Goal: Transaction & Acquisition: Purchase product/service

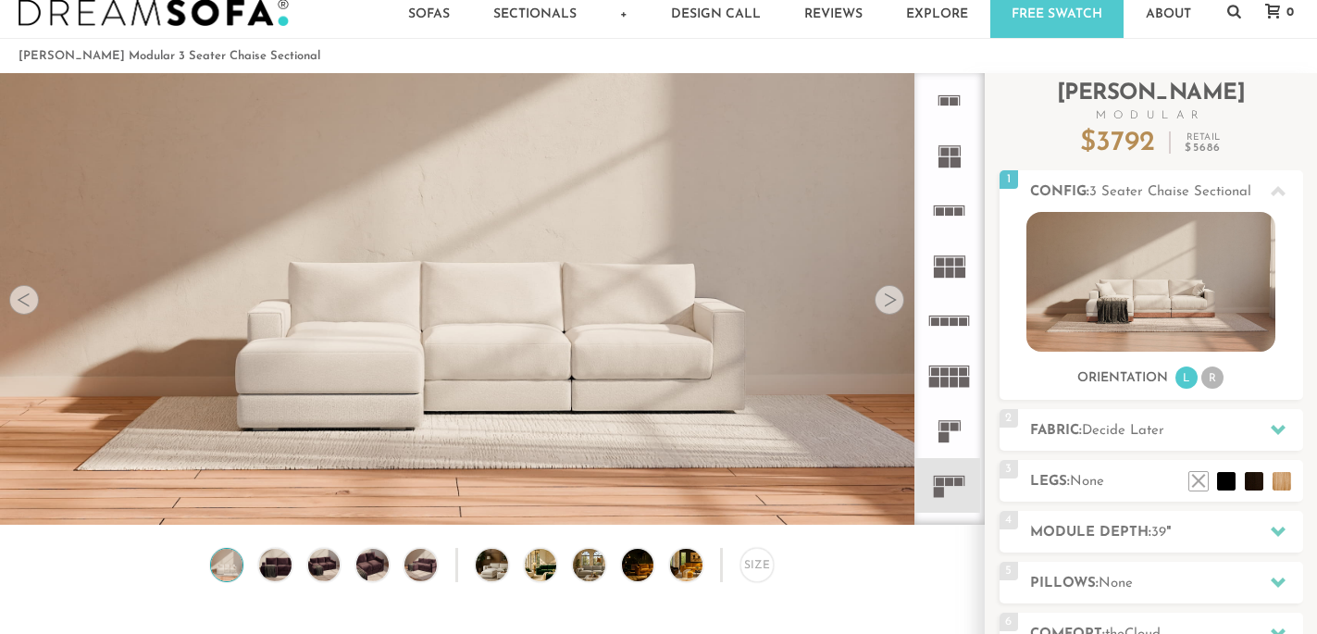
scroll to position [20297, 1317]
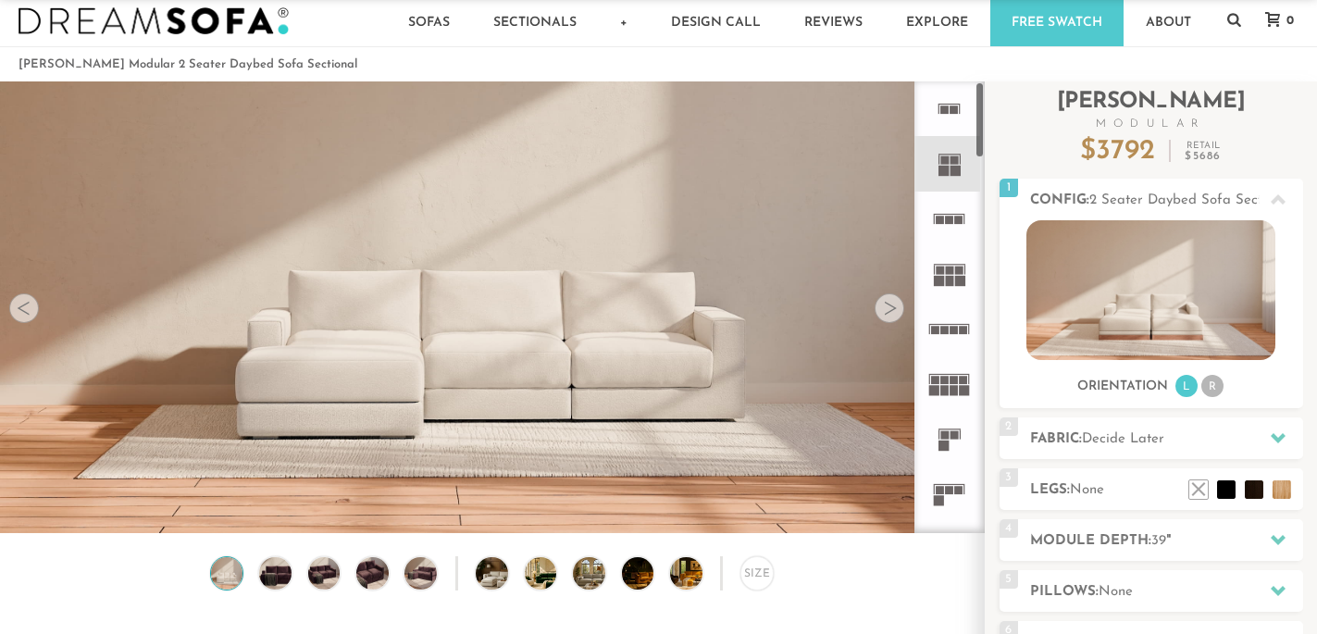
scroll to position [20297, 1317]
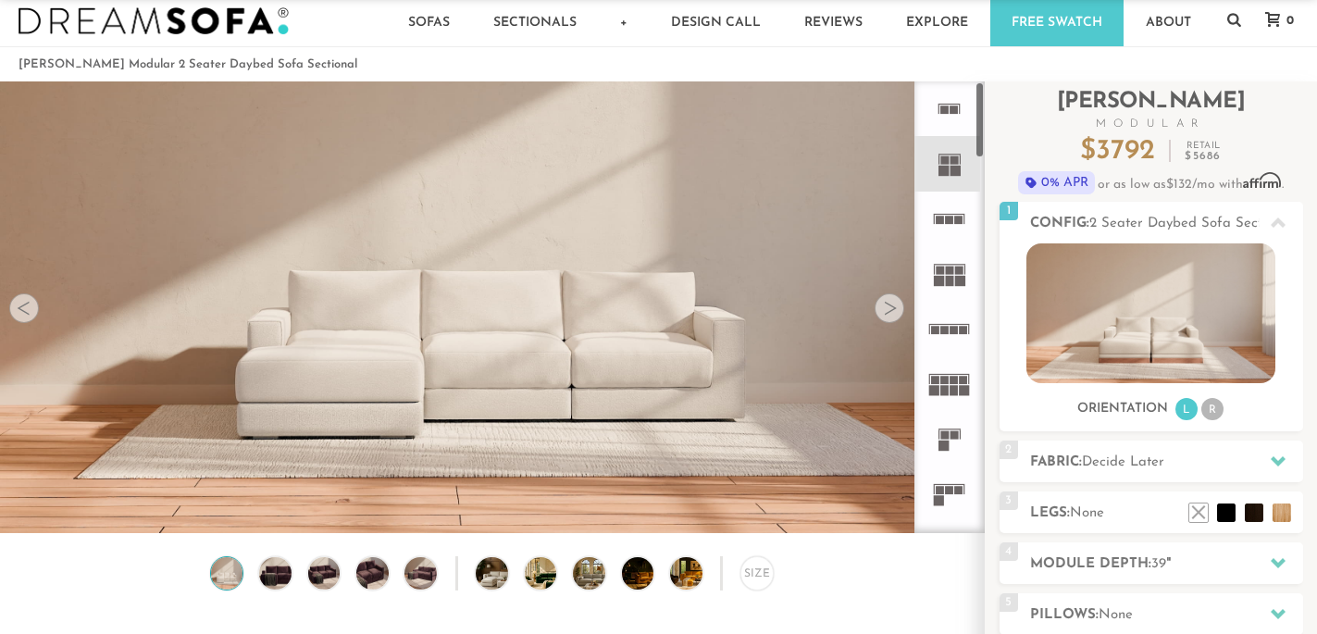
click at [898, 312] on div at bounding box center [890, 308] width 30 height 30
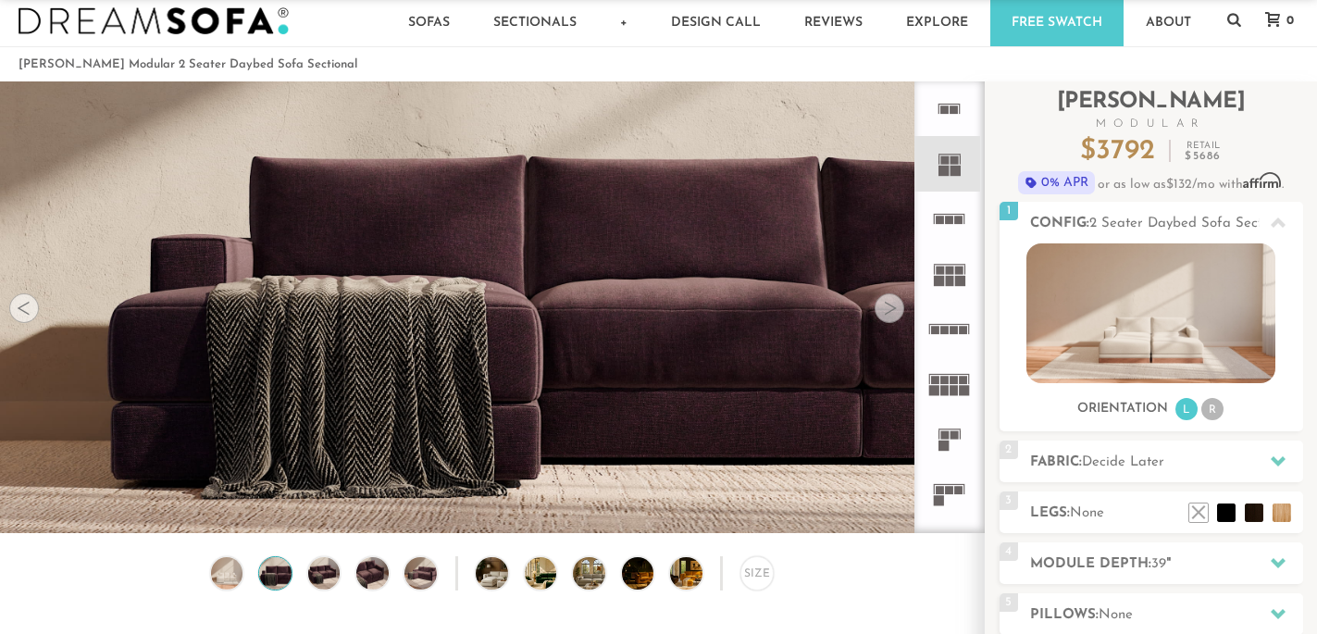
click at [898, 312] on div at bounding box center [890, 308] width 30 height 30
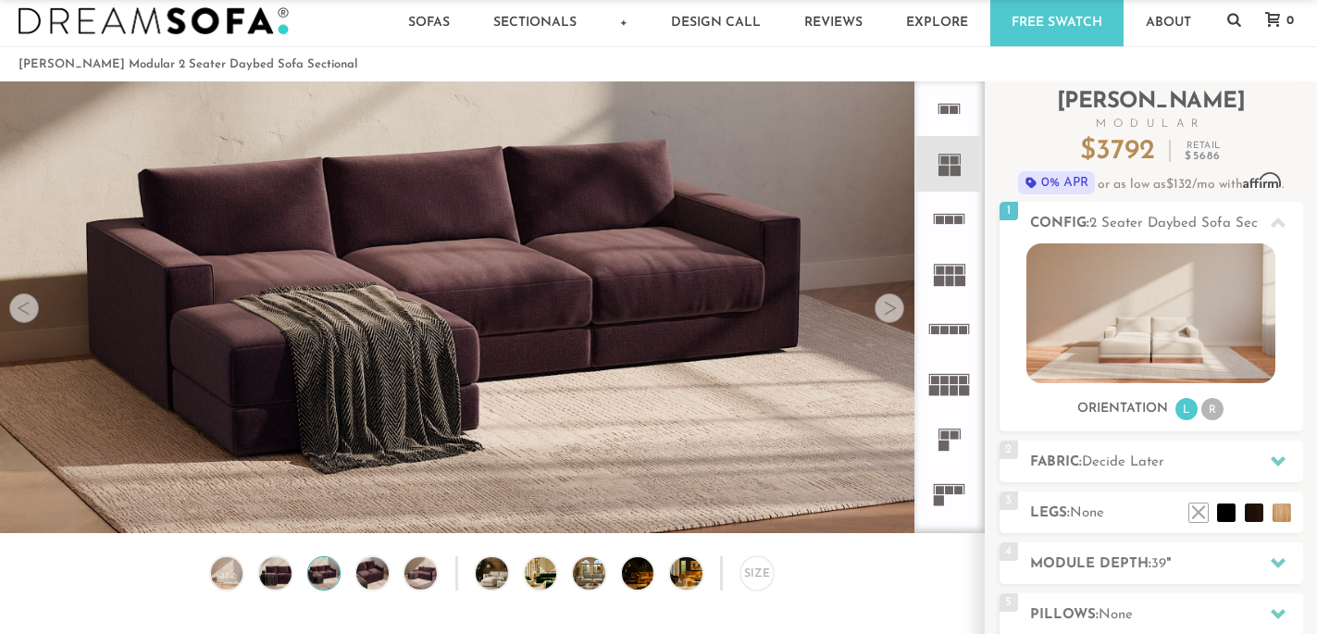
click at [898, 312] on div at bounding box center [890, 308] width 30 height 30
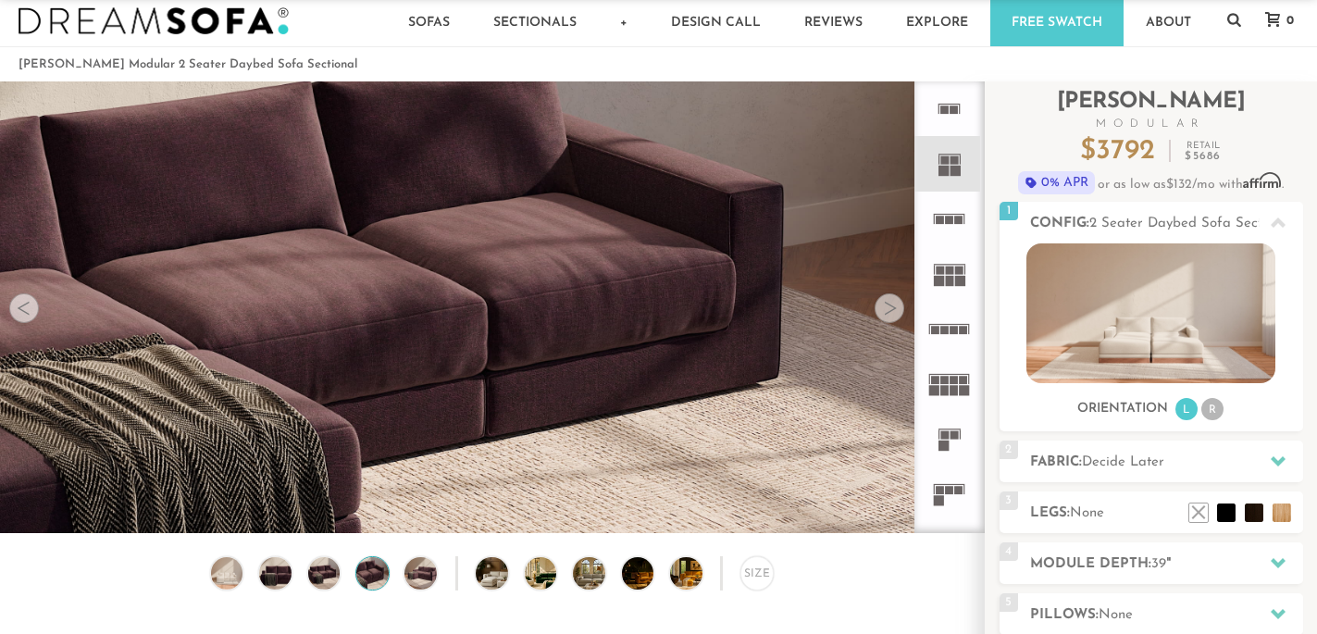
click at [898, 312] on div at bounding box center [890, 308] width 30 height 30
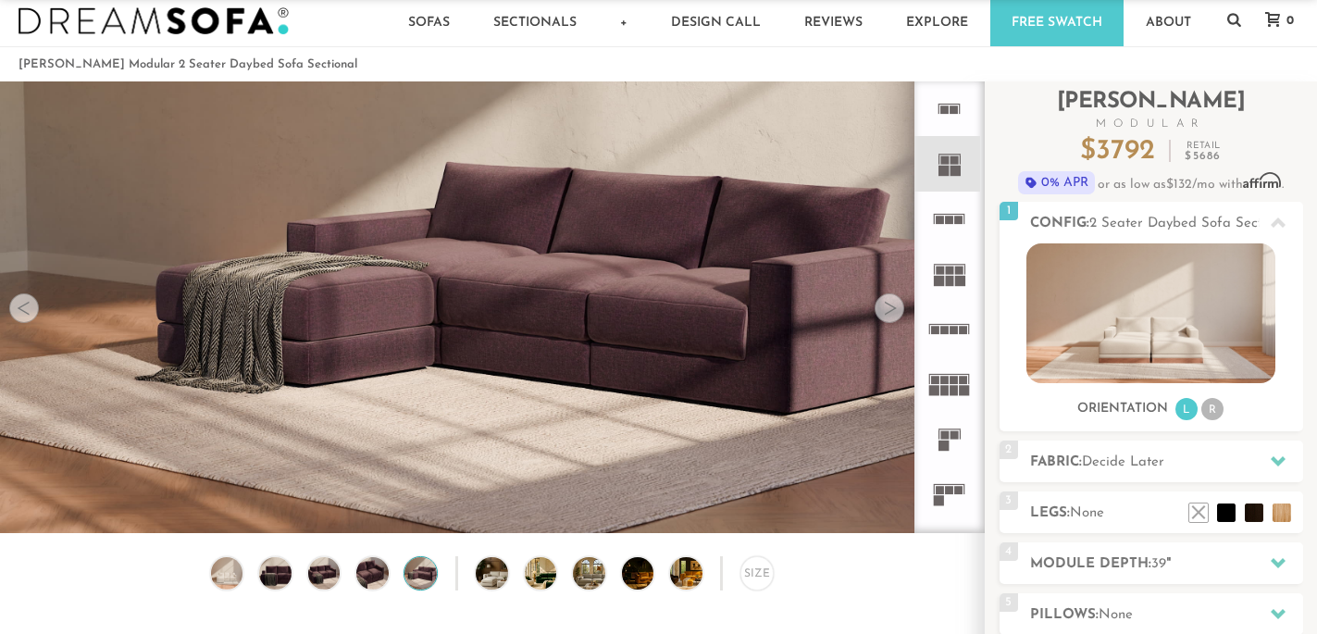
click at [898, 312] on div at bounding box center [890, 308] width 30 height 30
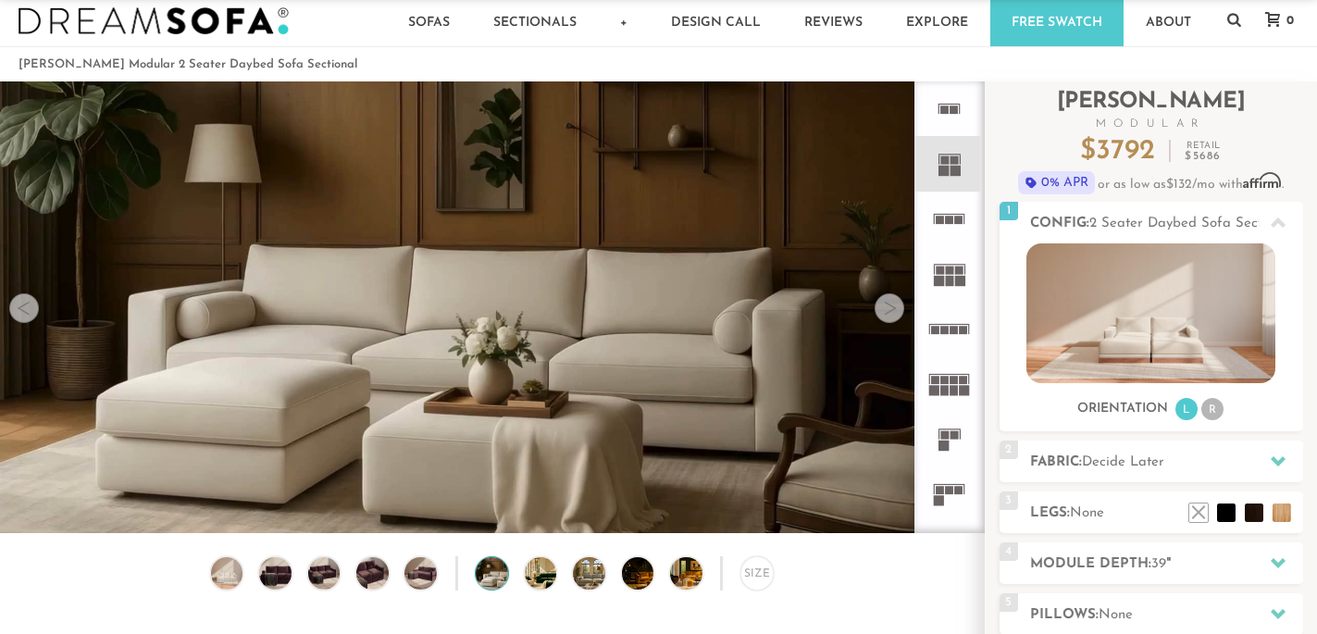
click at [898, 312] on div at bounding box center [890, 308] width 30 height 30
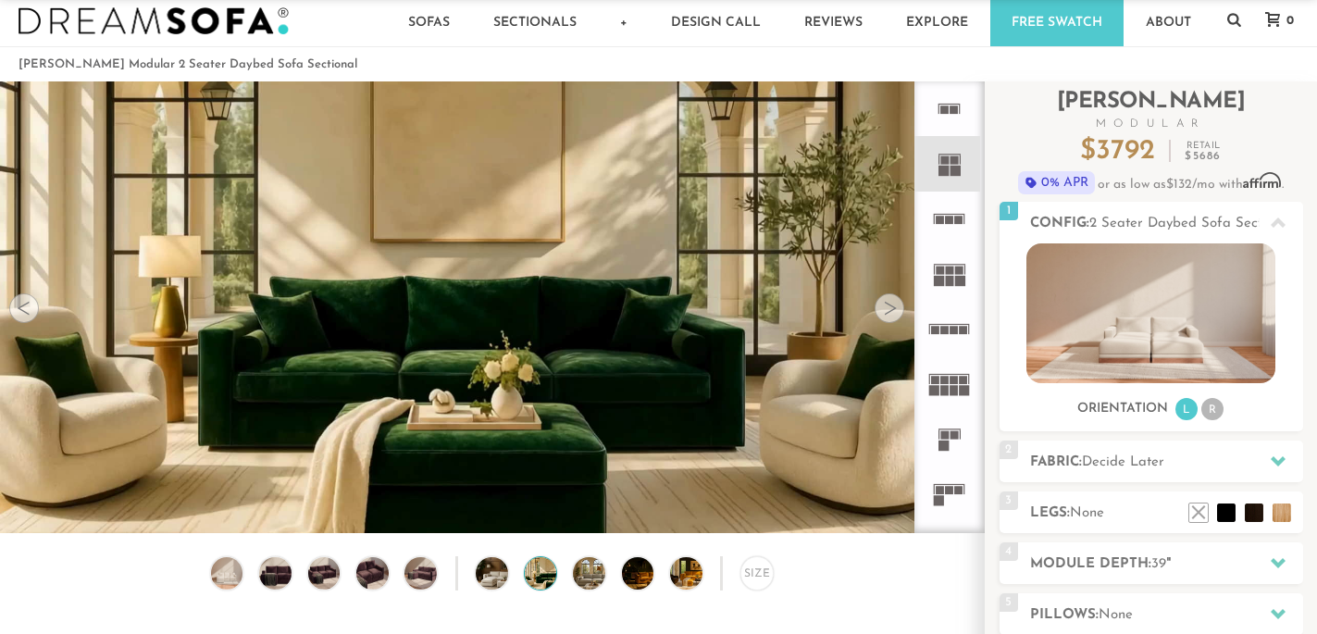
click at [898, 312] on div at bounding box center [890, 308] width 30 height 30
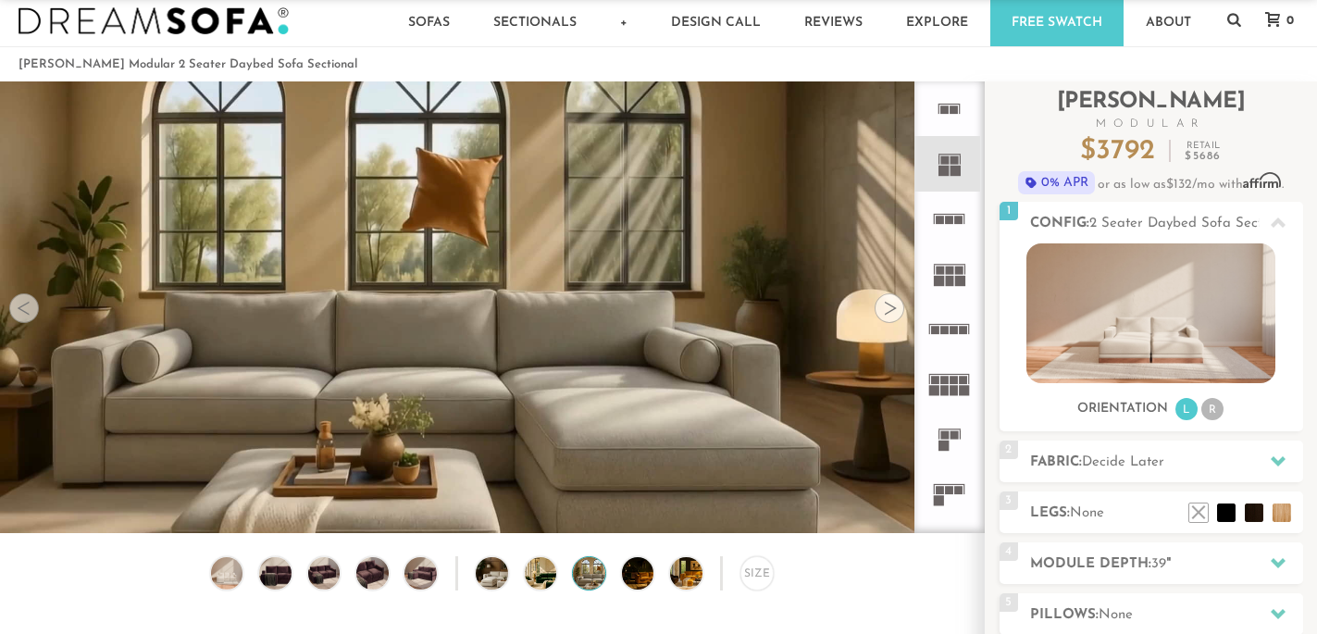
click at [898, 312] on div at bounding box center [890, 308] width 30 height 30
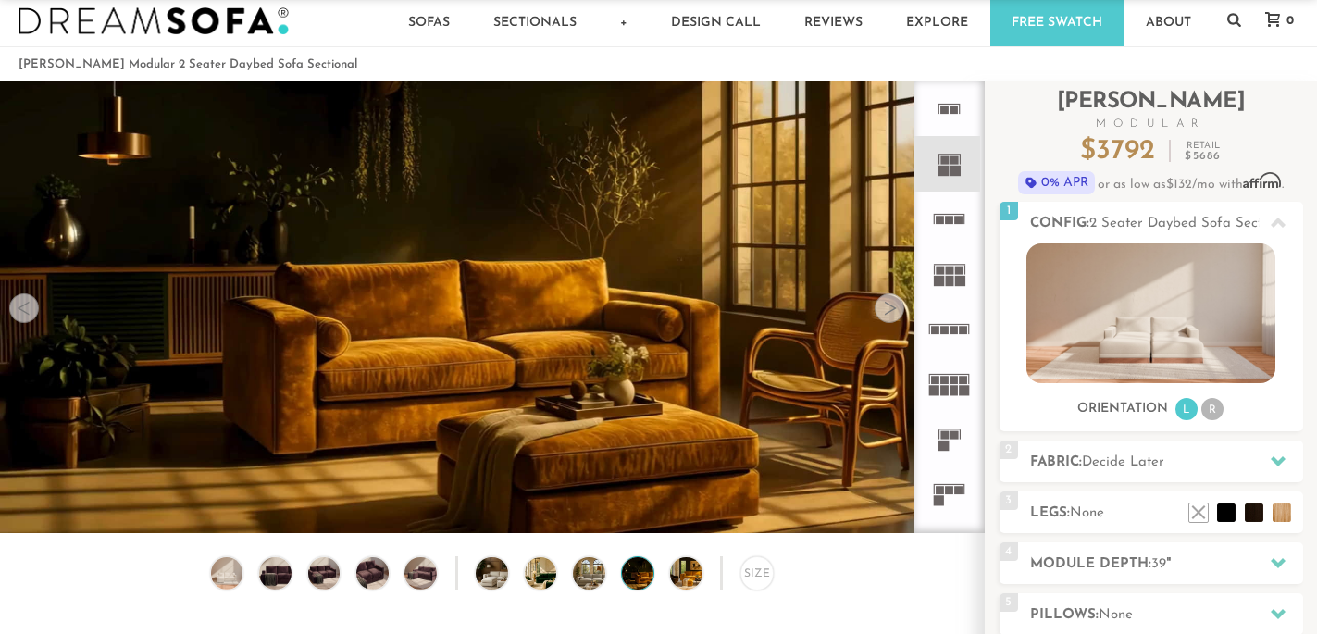
click at [898, 312] on div at bounding box center [890, 308] width 30 height 30
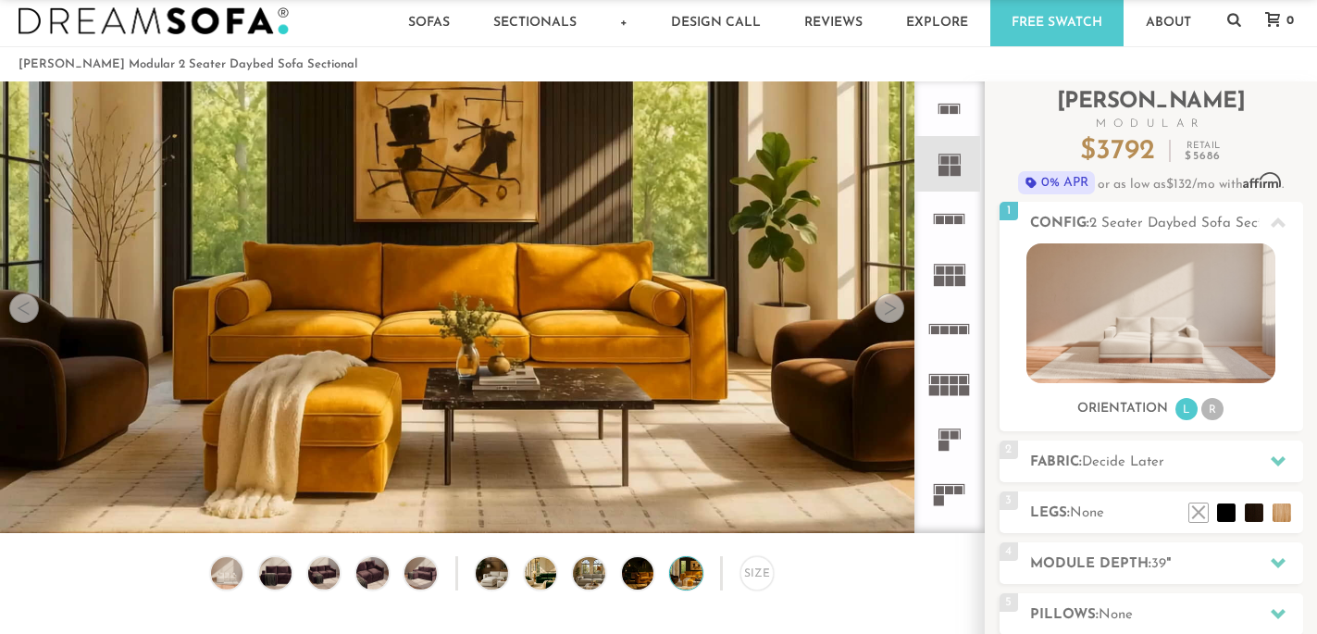
click at [898, 312] on div at bounding box center [890, 308] width 30 height 30
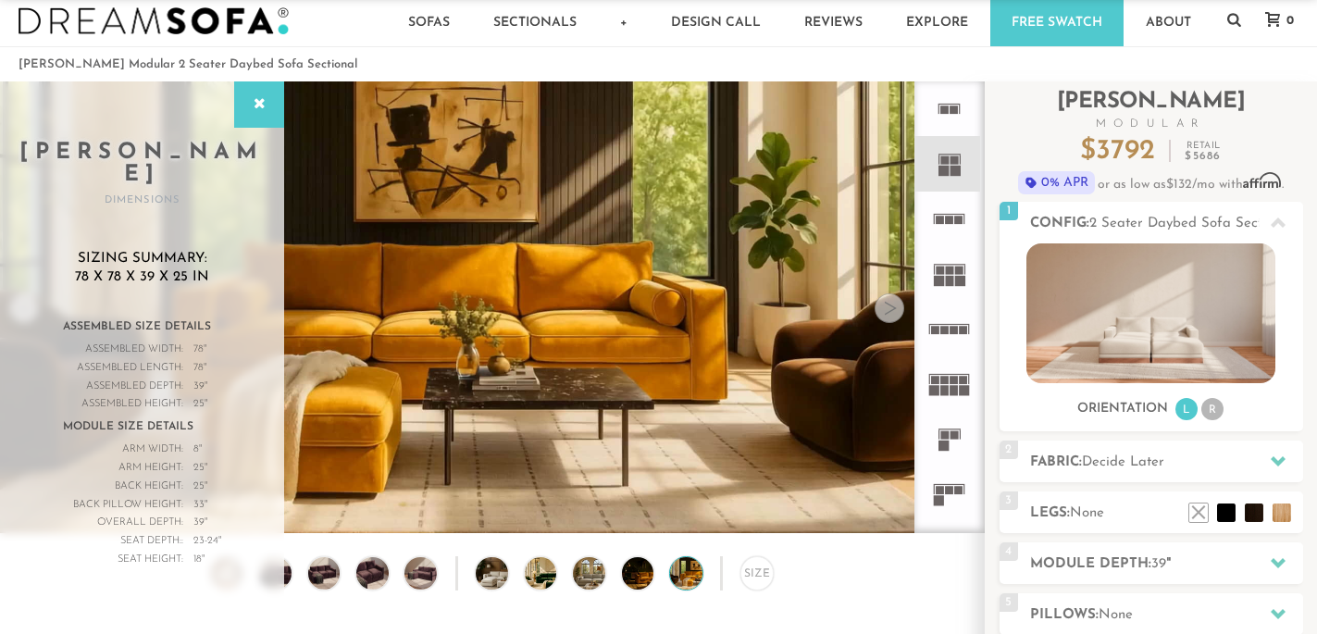
click at [898, 312] on div at bounding box center [890, 308] width 30 height 30
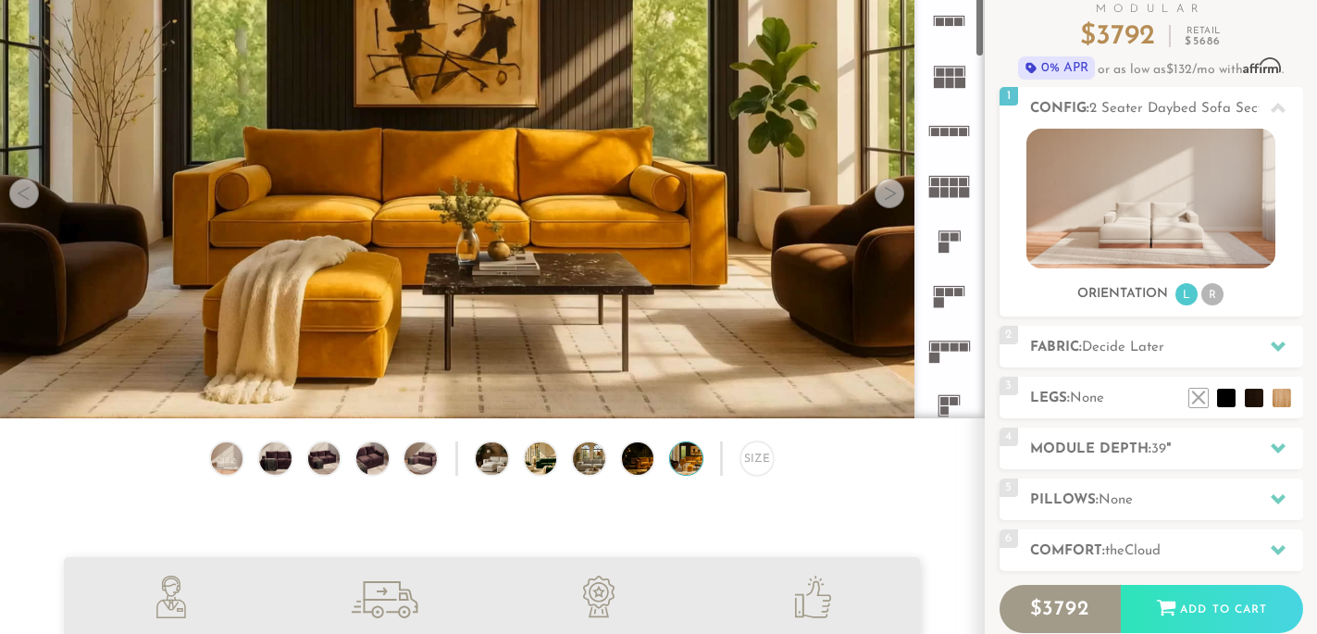
scroll to position [84, 0]
click at [951, 299] on icon at bounding box center [949, 295] width 55 height 55
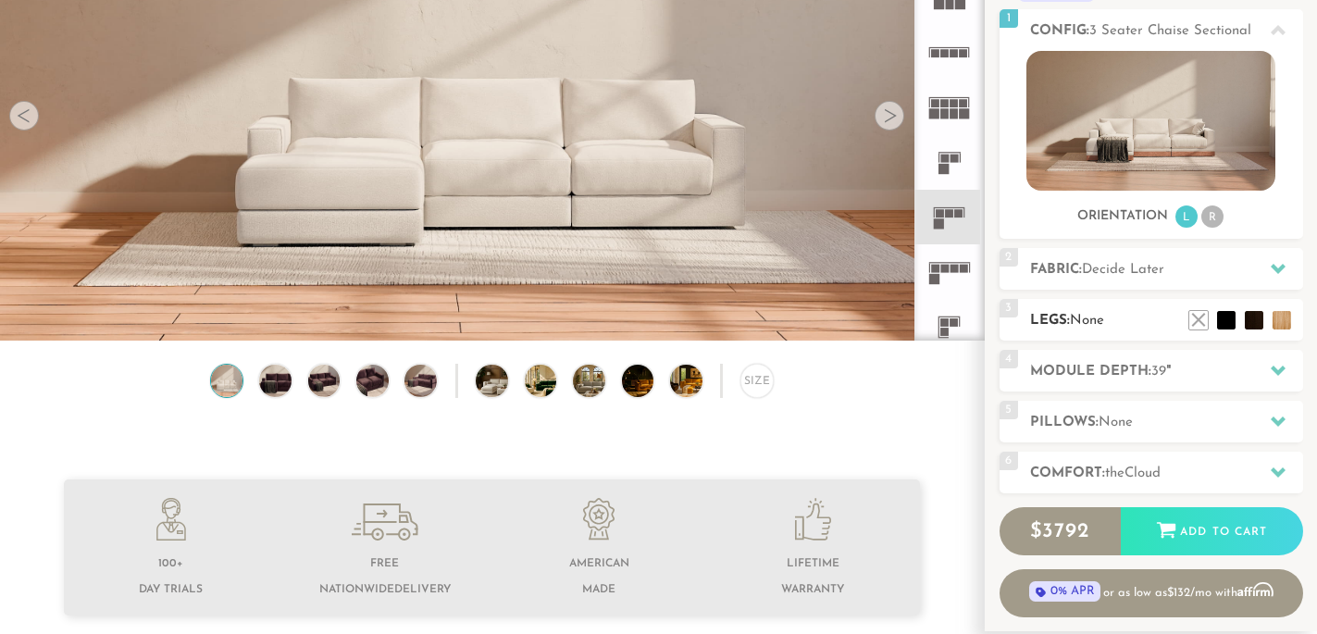
scroll to position [229, 0]
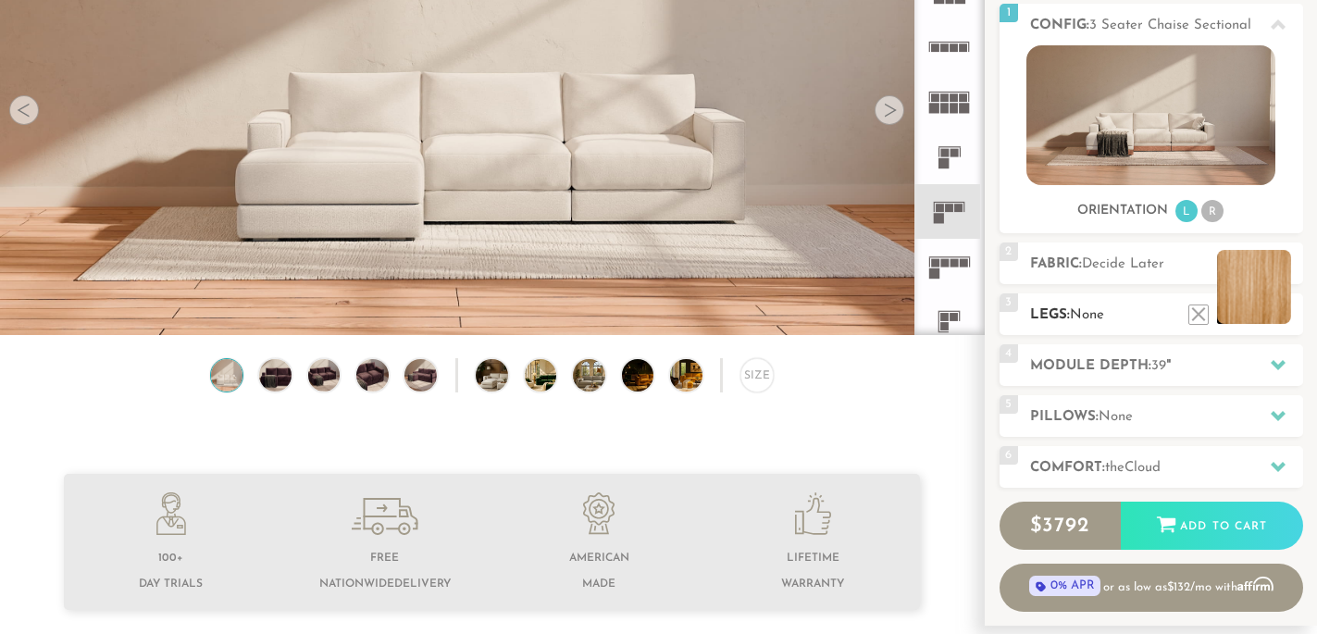
click at [1279, 318] on li at bounding box center [1254, 287] width 74 height 74
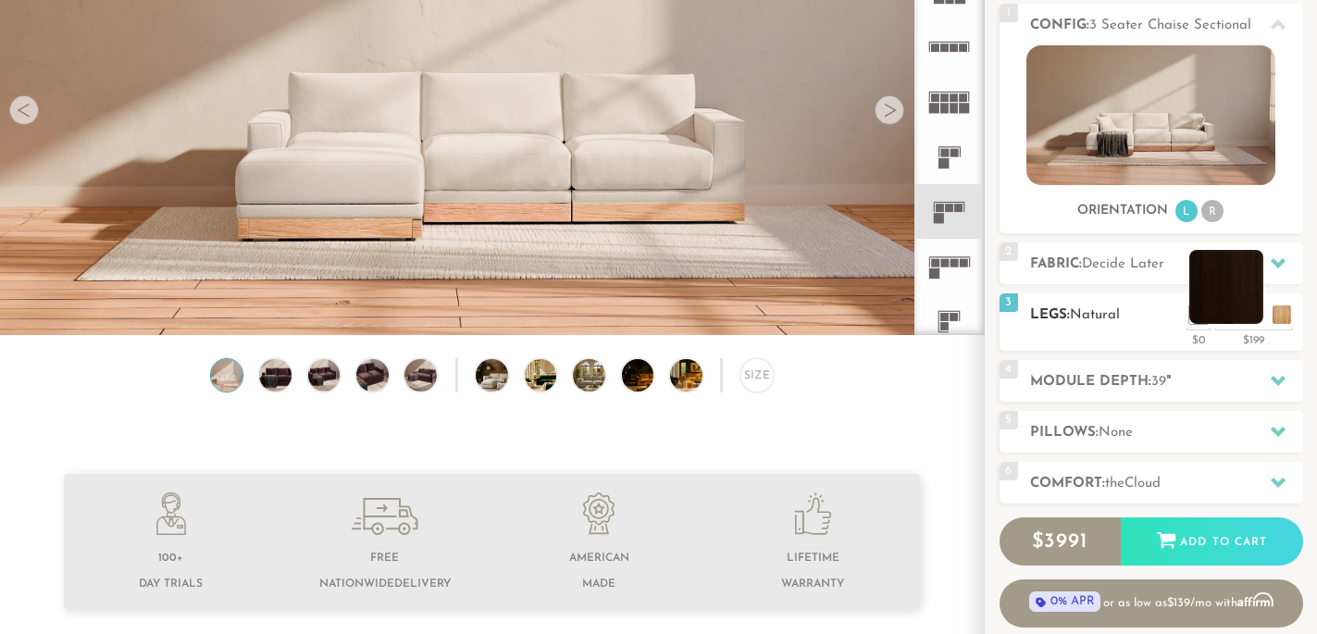
click at [1249, 314] on li at bounding box center [1227, 287] width 74 height 74
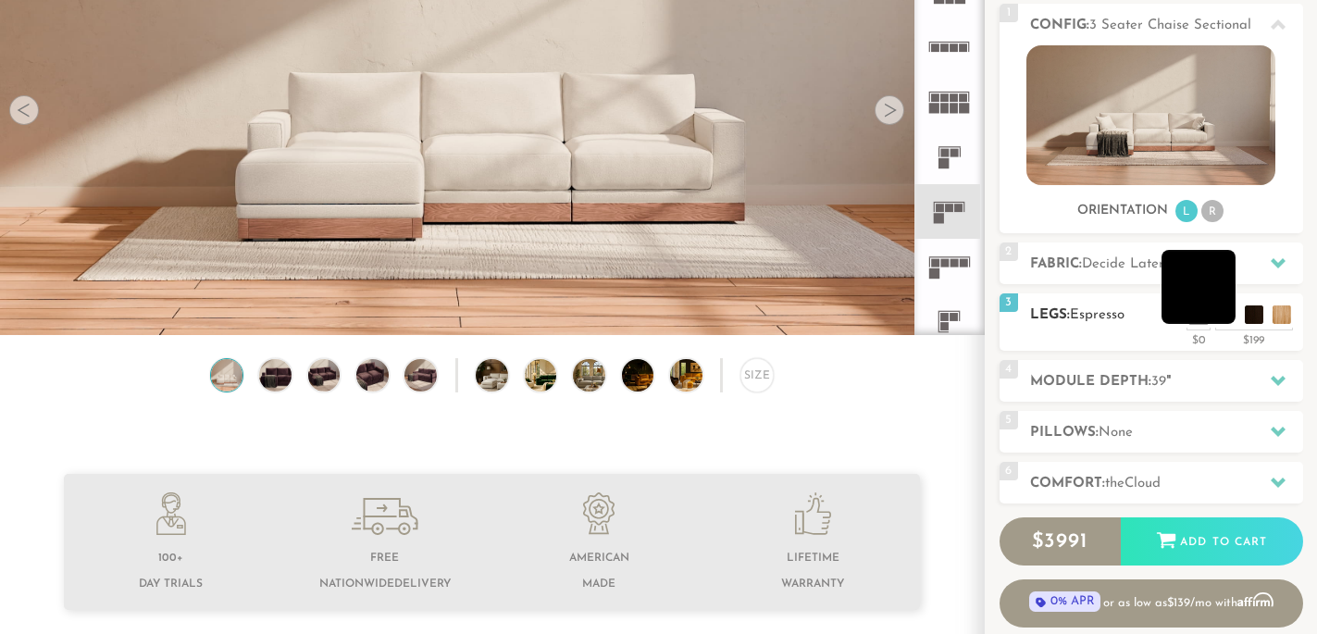
click at [1223, 315] on li at bounding box center [1199, 287] width 74 height 74
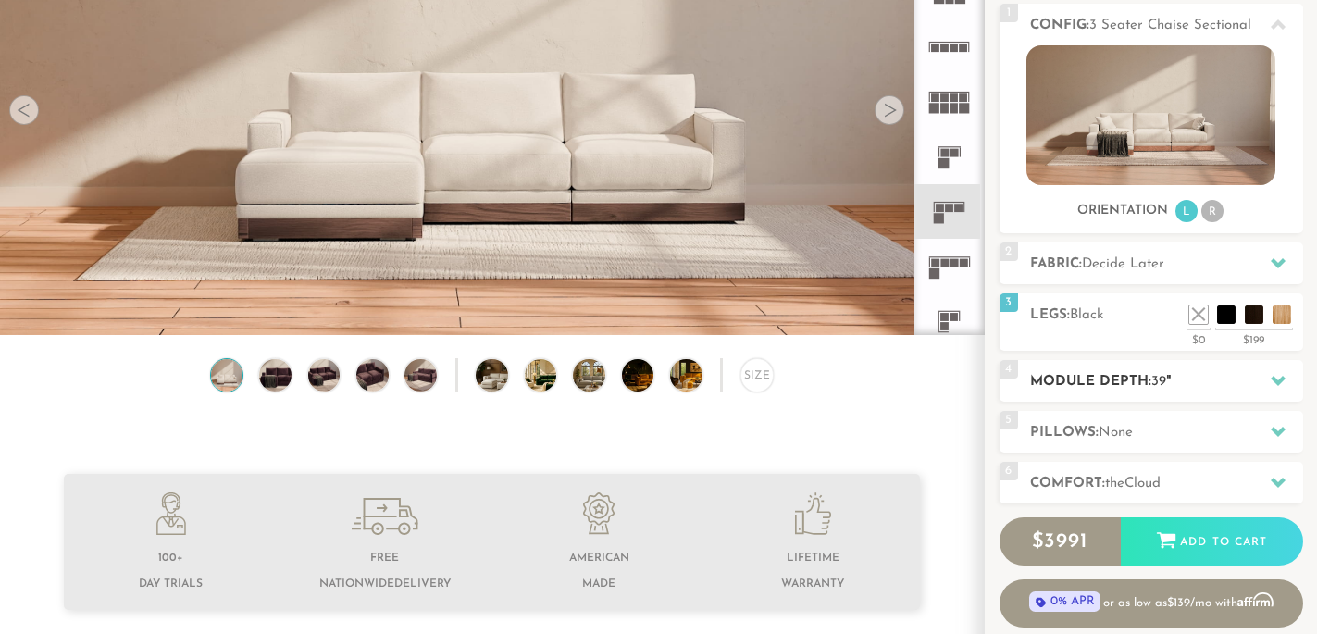
click at [1153, 390] on h2 "Module Depth: 39 "" at bounding box center [1166, 381] width 273 height 21
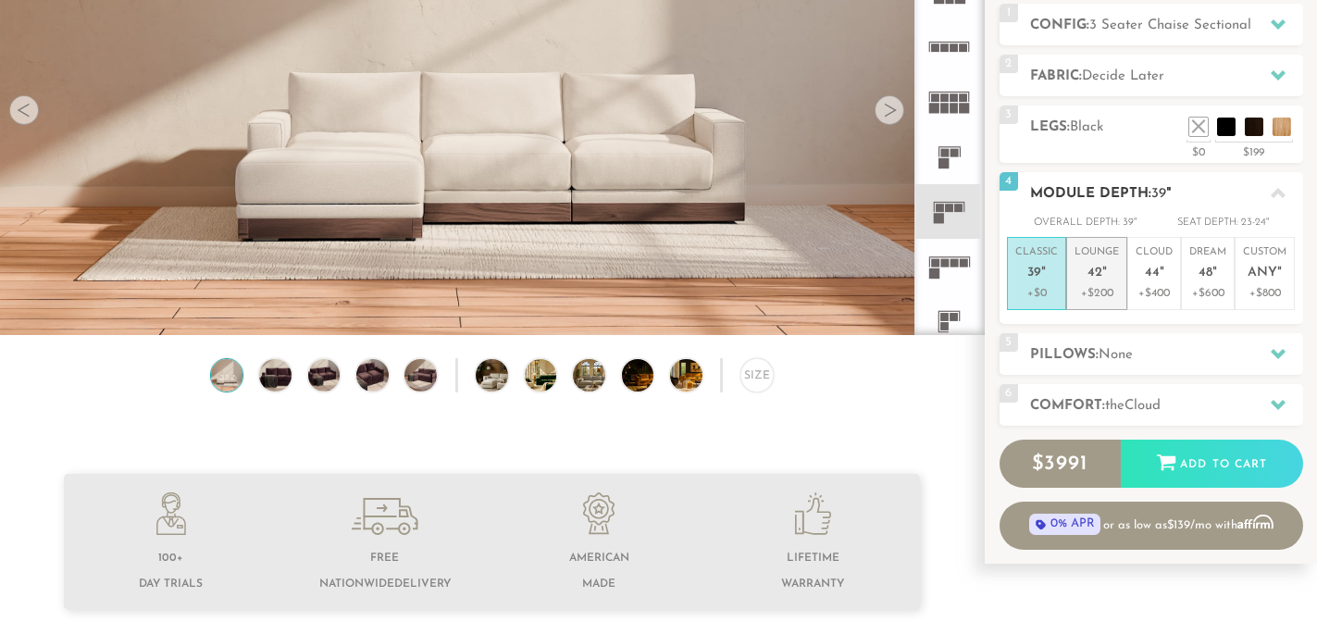
click at [1107, 299] on p "+$200" at bounding box center [1097, 293] width 44 height 17
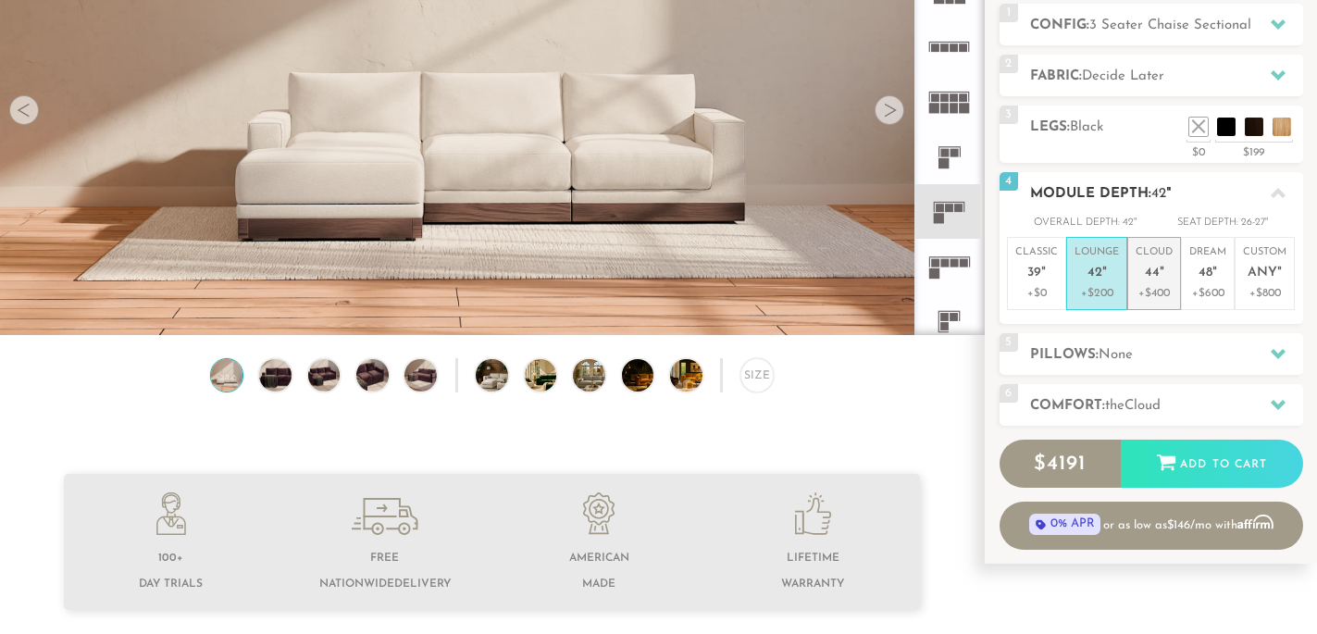
click at [1149, 287] on p "+$400" at bounding box center [1154, 293] width 37 height 17
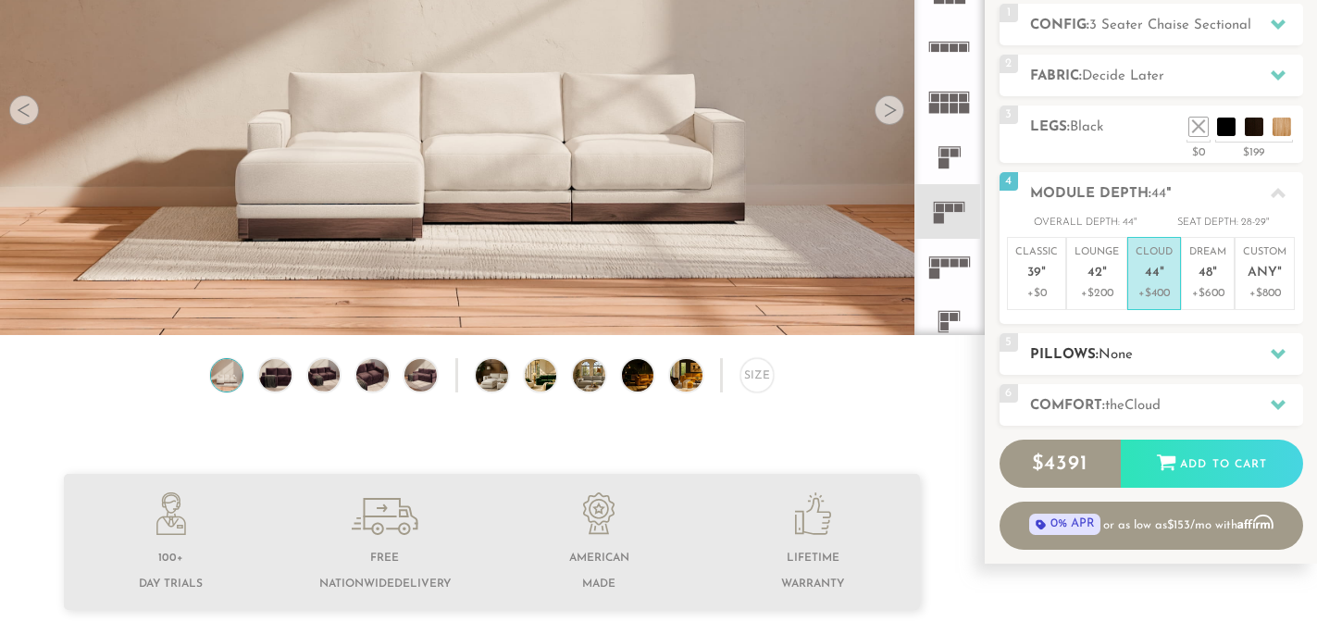
click at [1124, 358] on span "None" at bounding box center [1116, 355] width 34 height 14
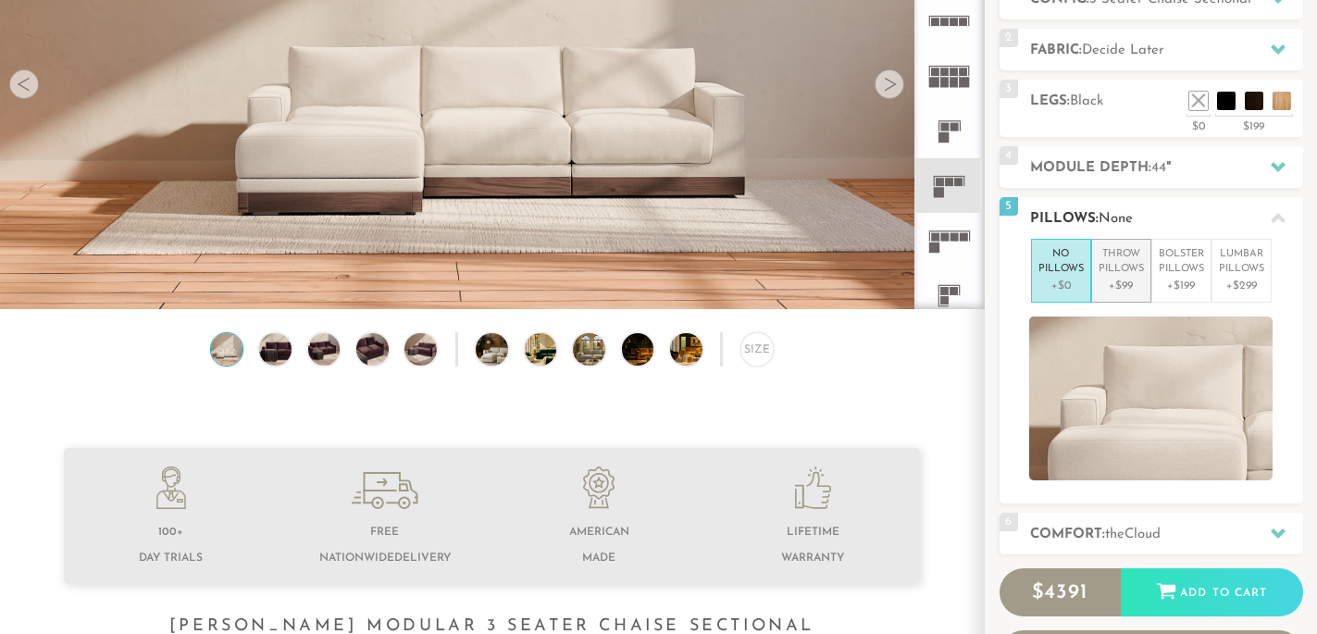
scroll to position [257, 0]
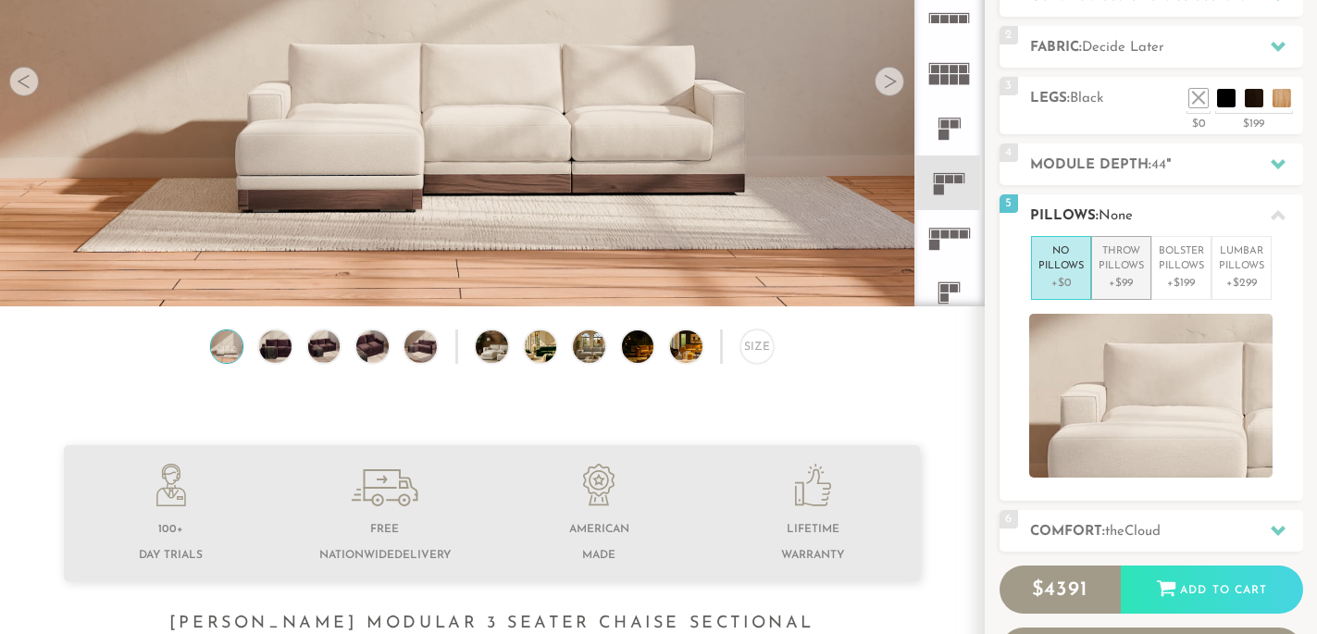
click at [1132, 276] on p "+$99" at bounding box center [1121, 283] width 45 height 17
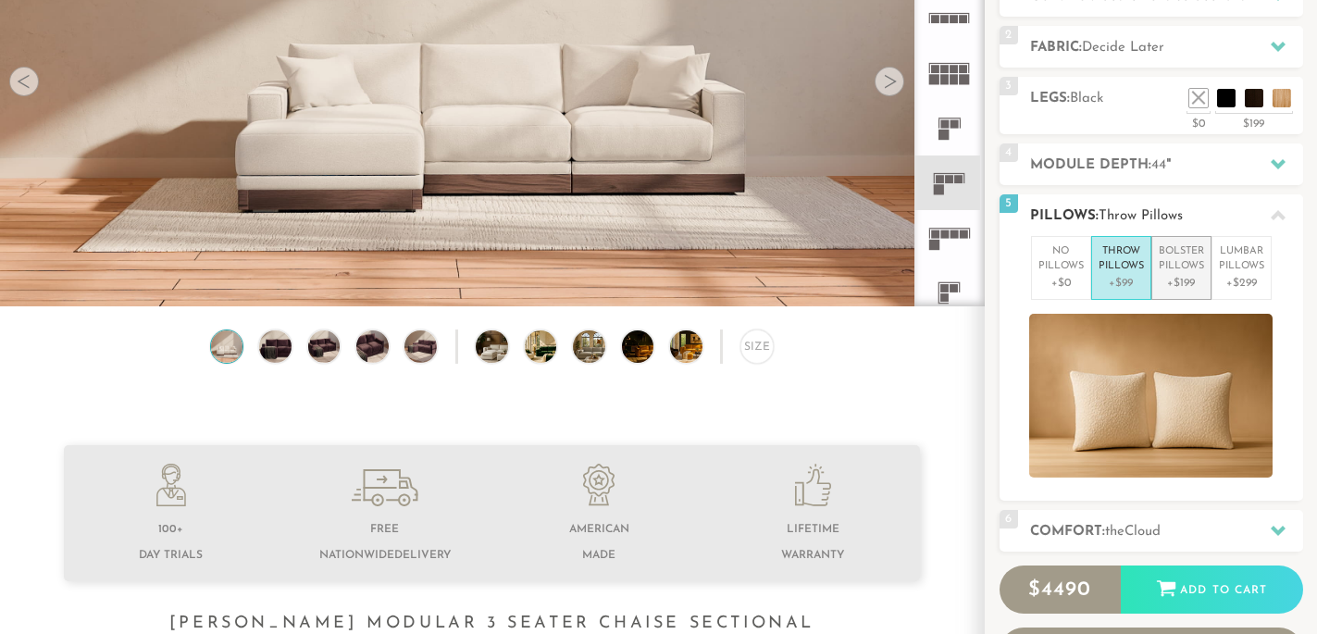
click at [1168, 287] on p "+$199" at bounding box center [1181, 283] width 45 height 17
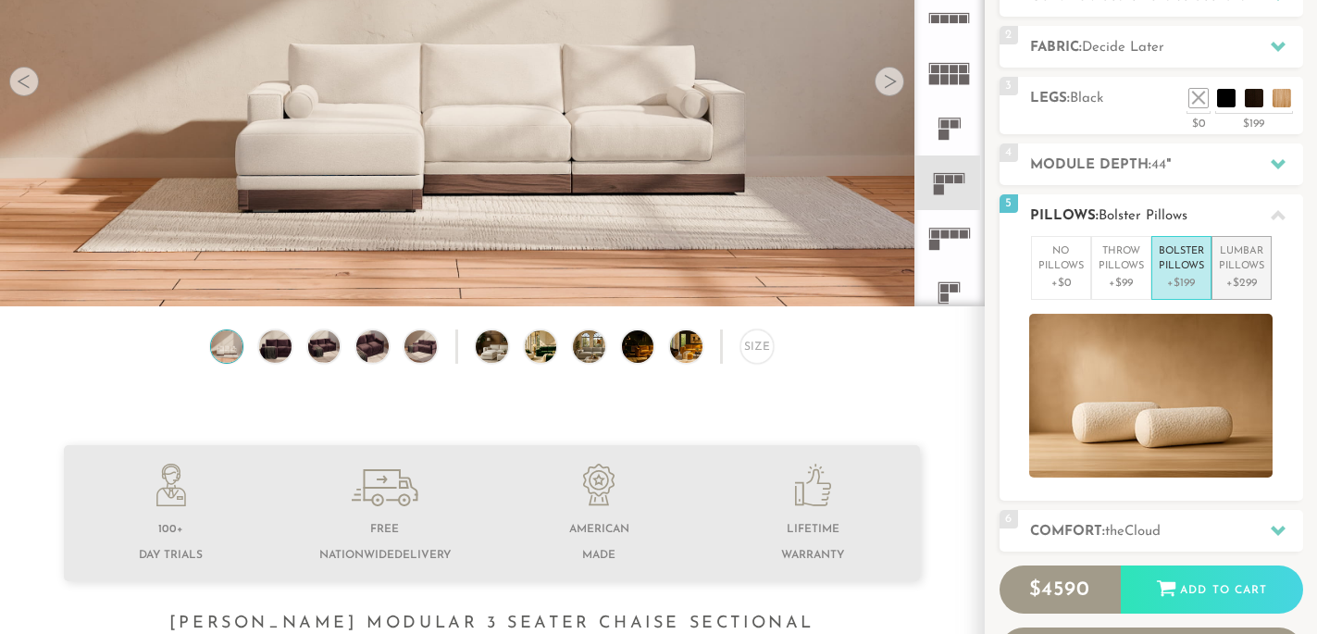
click at [1228, 269] on p "Lumbar Pillows" at bounding box center [1241, 259] width 45 height 31
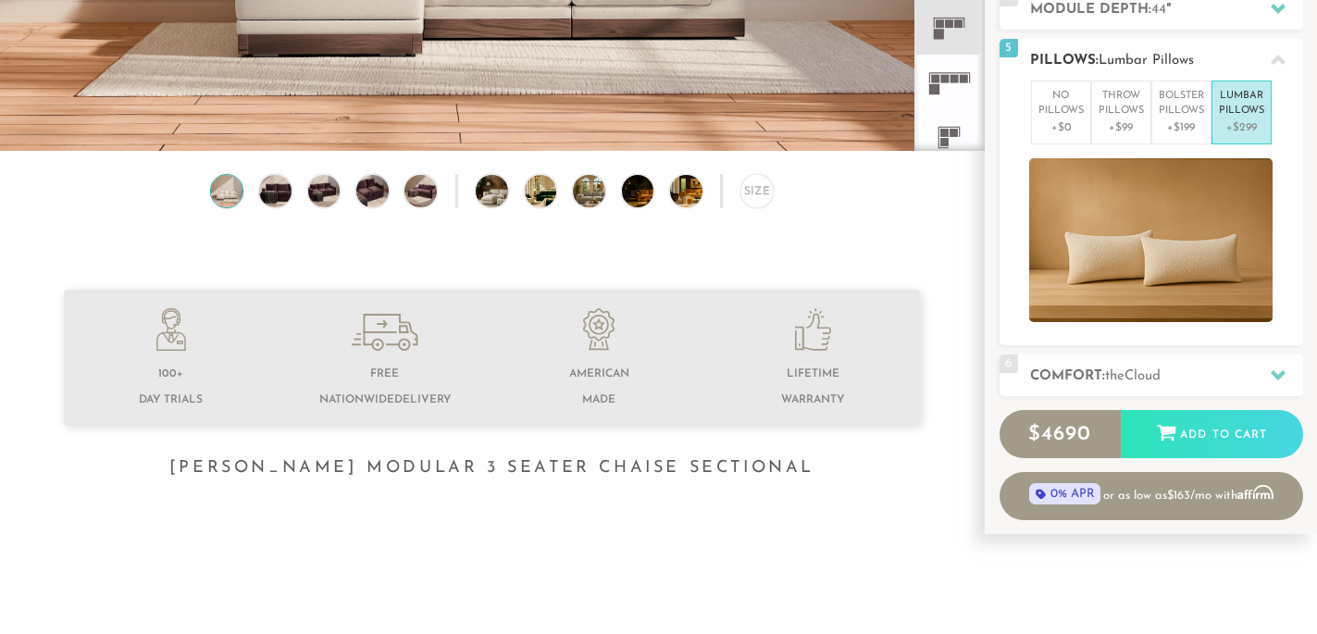
scroll to position [426, 0]
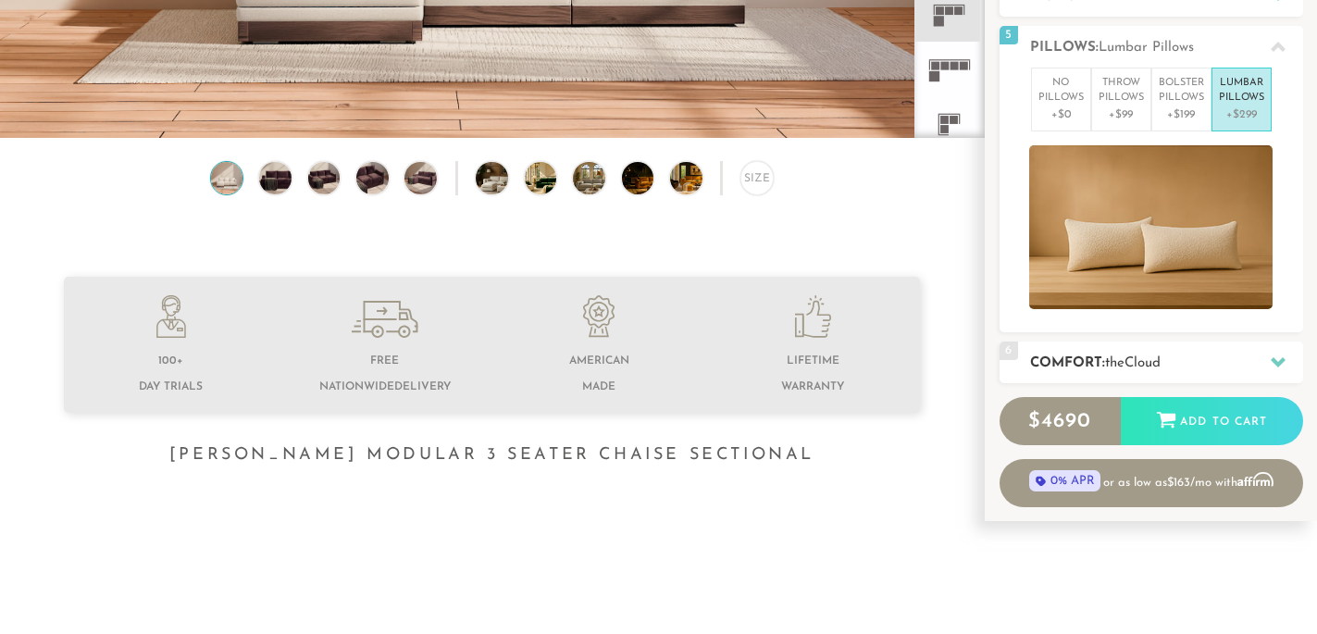
click at [1158, 368] on h2 "Comfort: the Cloud" at bounding box center [1166, 363] width 273 height 21
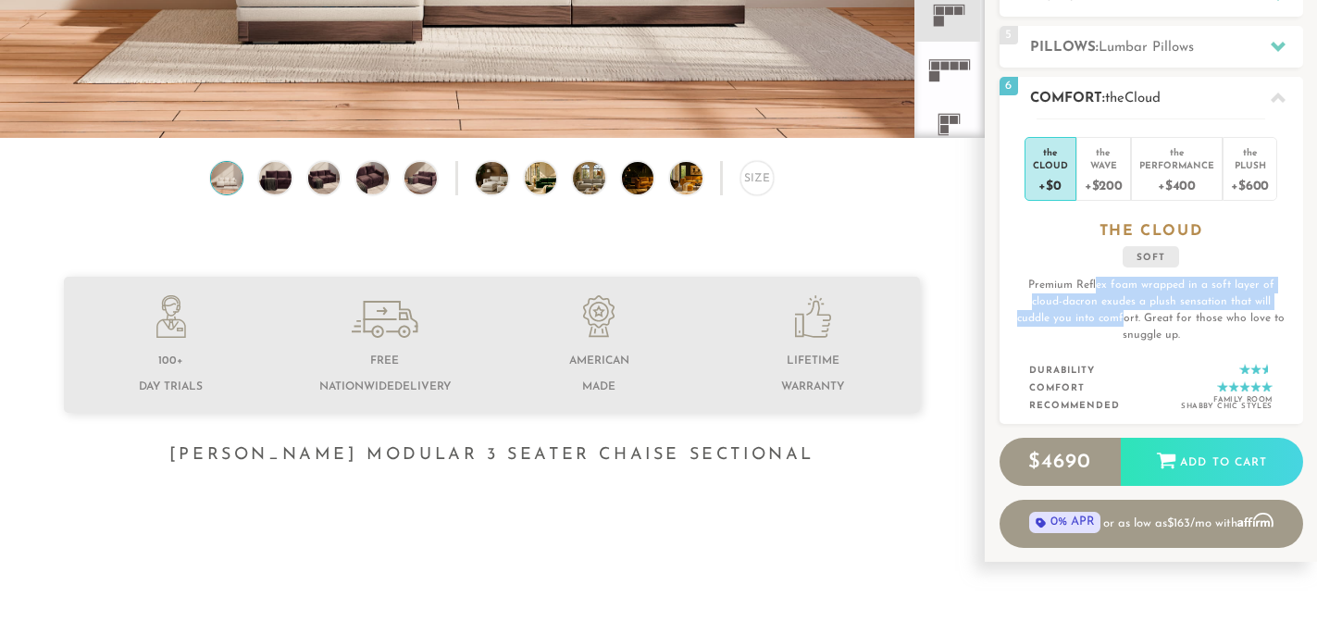
drag, startPoint x: 1098, startPoint y: 292, endPoint x: 1088, endPoint y: 315, distance: 25.3
click at [1088, 315] on p "Premium Reflex foam wrapped in a soft layer of cloud-dacron exudes a plush sens…" at bounding box center [1151, 310] width 273 height 67
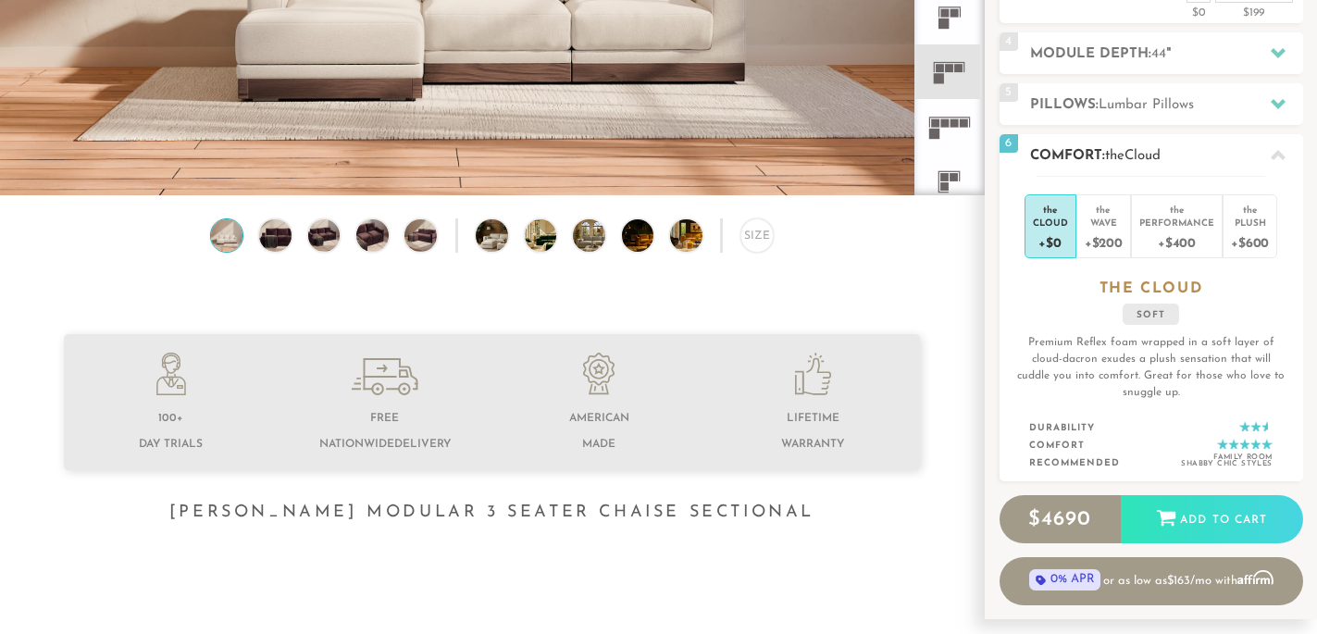
scroll to position [351, 0]
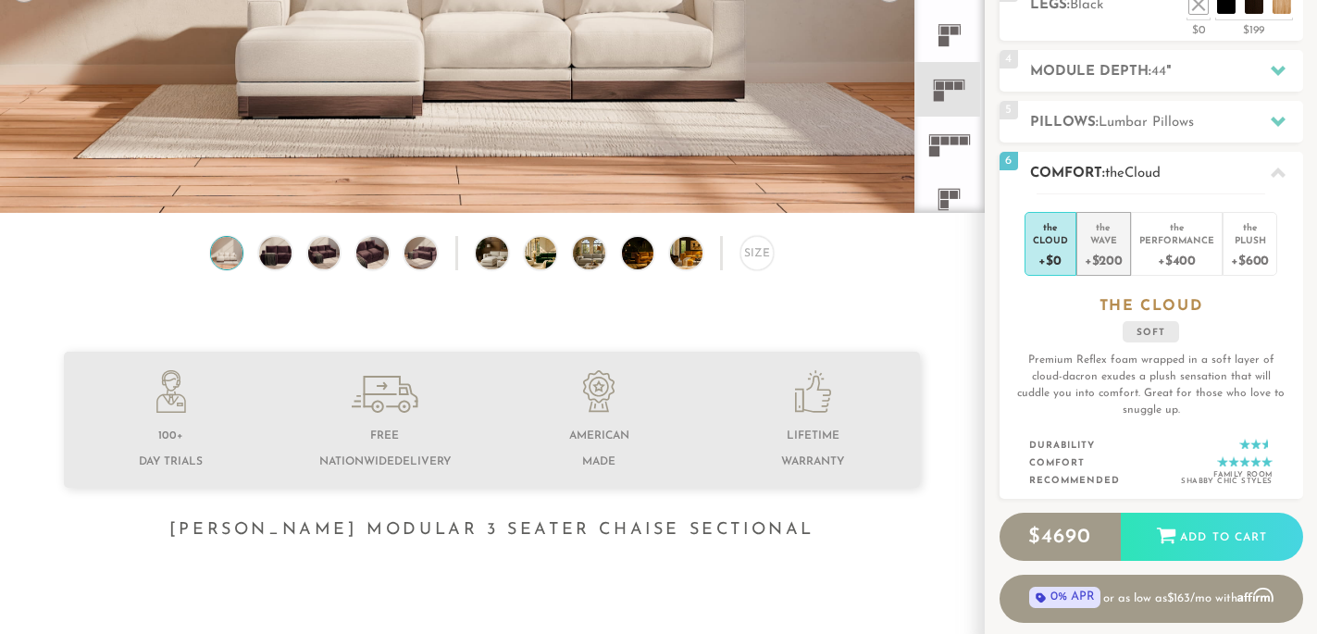
click at [1108, 264] on div "+$200" at bounding box center [1104, 259] width 38 height 27
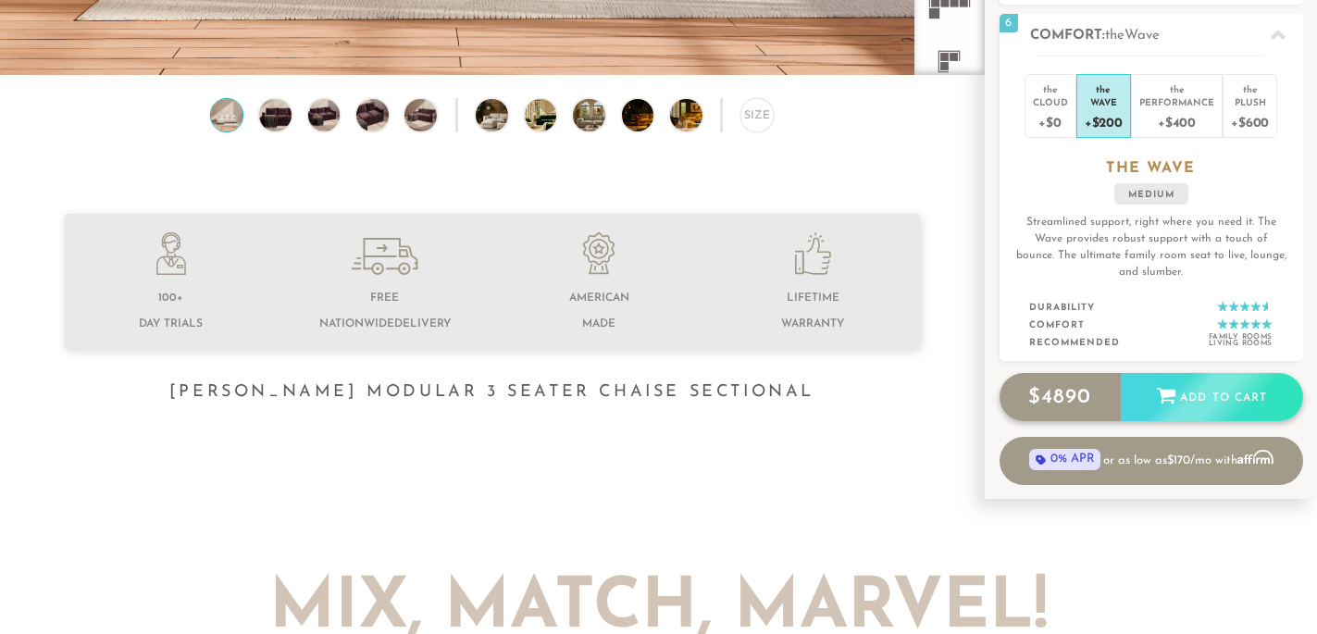
scroll to position [483, 0]
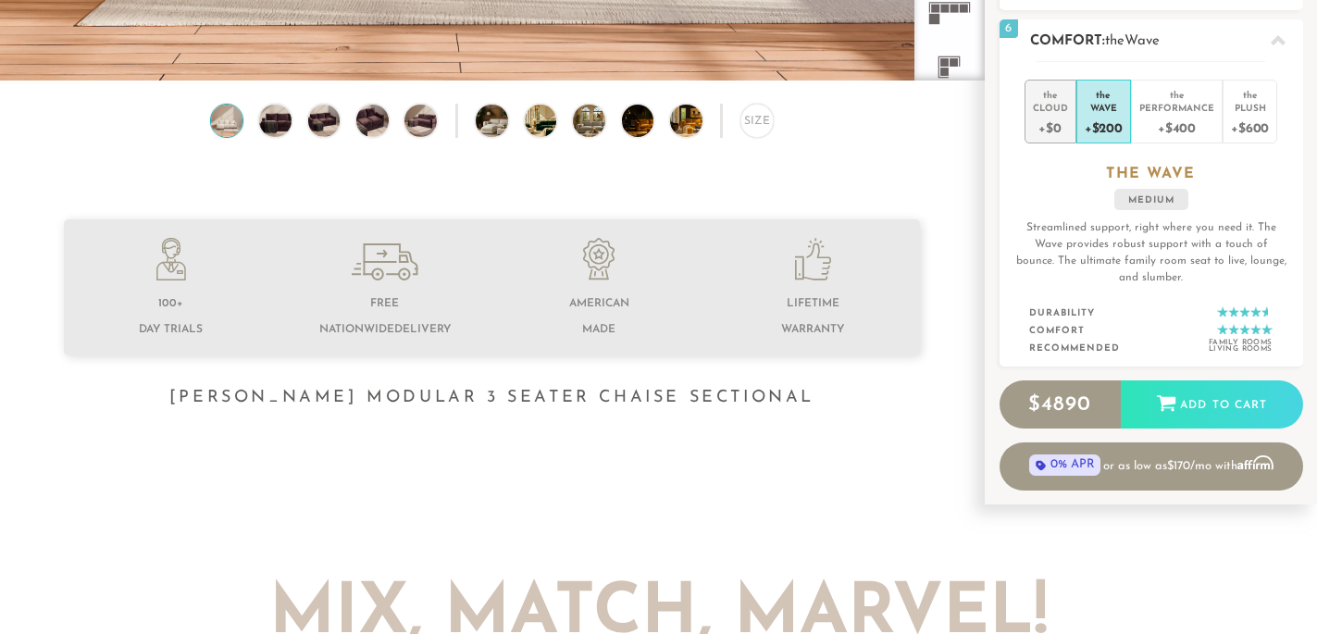
click at [1063, 128] on div "+$0" at bounding box center [1050, 127] width 35 height 27
click at [1101, 118] on div "+$200" at bounding box center [1104, 127] width 38 height 27
click at [1146, 114] on div "+$400" at bounding box center [1177, 127] width 75 height 27
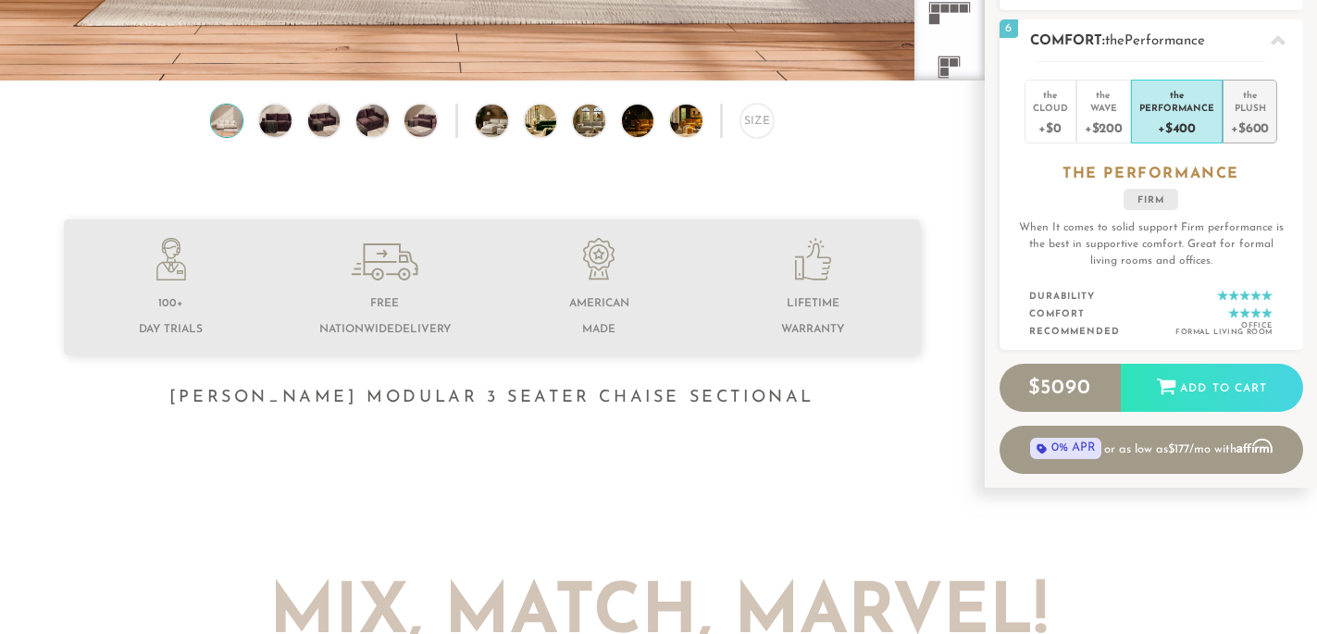
click at [1242, 97] on div "the" at bounding box center [1250, 91] width 38 height 19
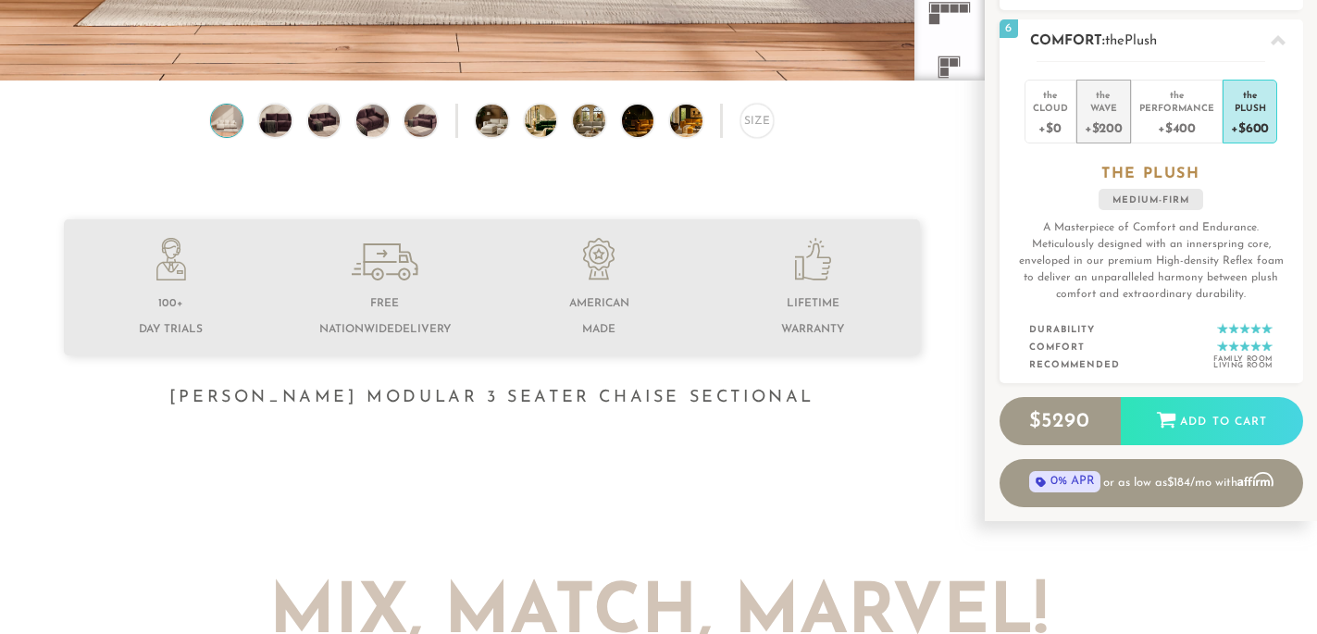
click at [1103, 116] on div "+$200" at bounding box center [1104, 127] width 38 height 27
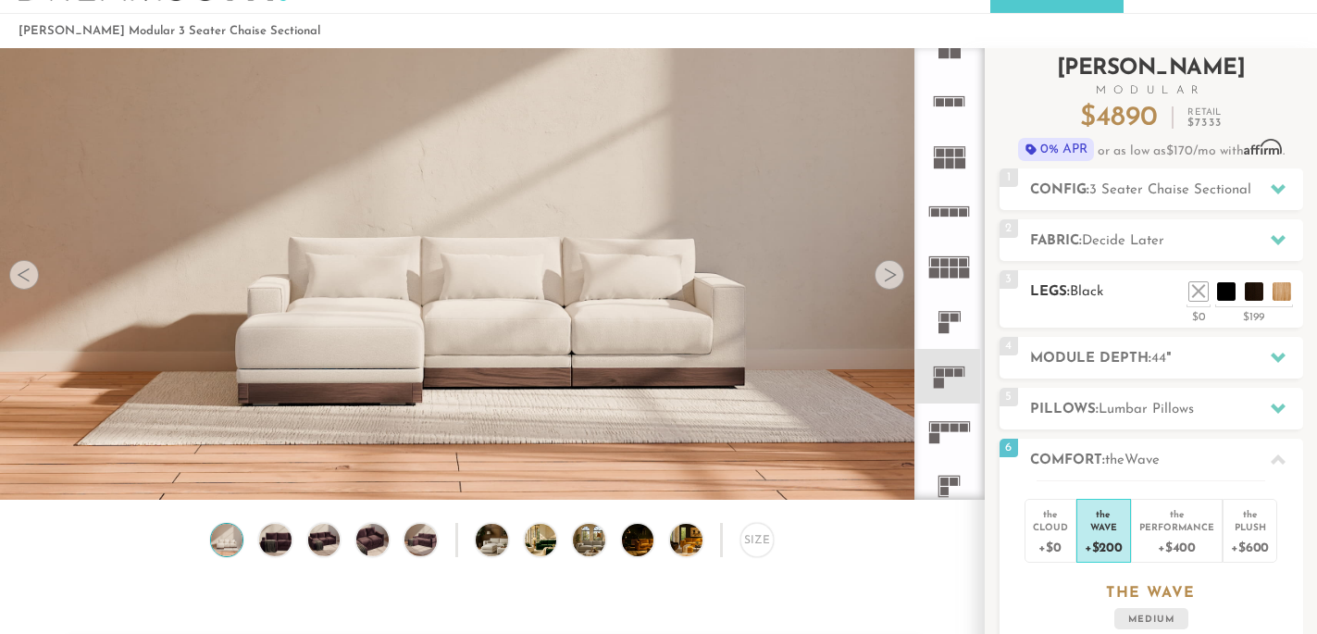
scroll to position [65, 0]
click at [1153, 228] on div "2 Fabric: Decide Later" at bounding box center [1152, 239] width 304 height 42
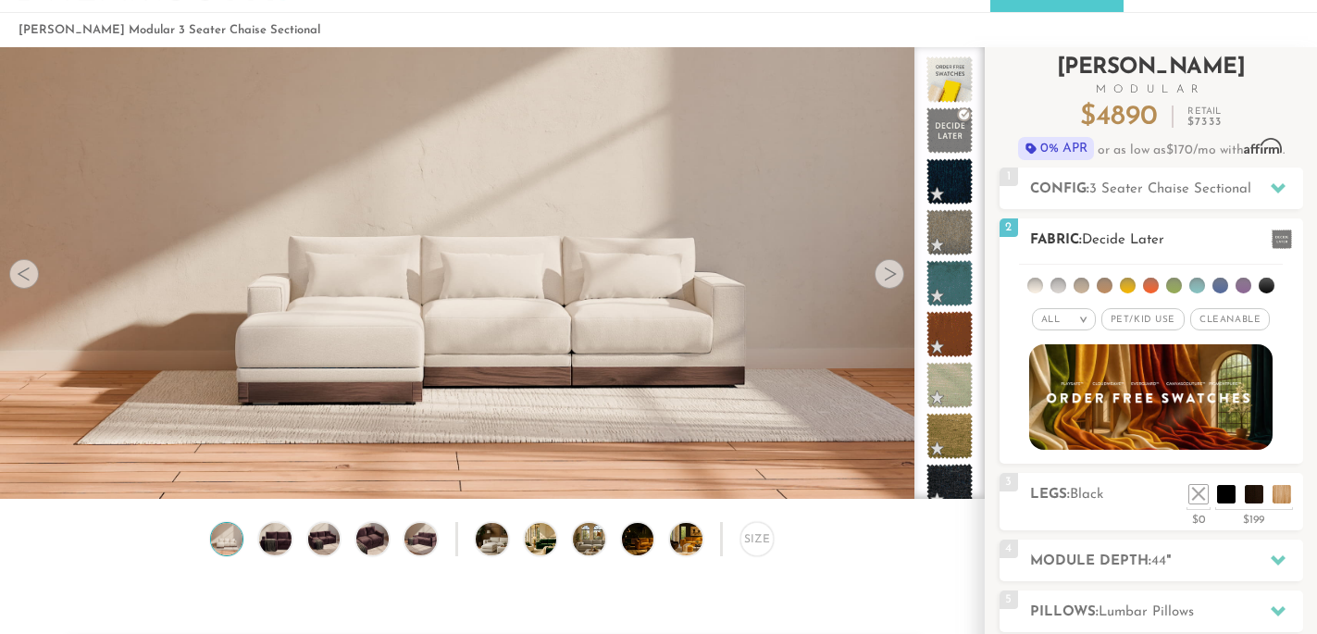
scroll to position [81, 0]
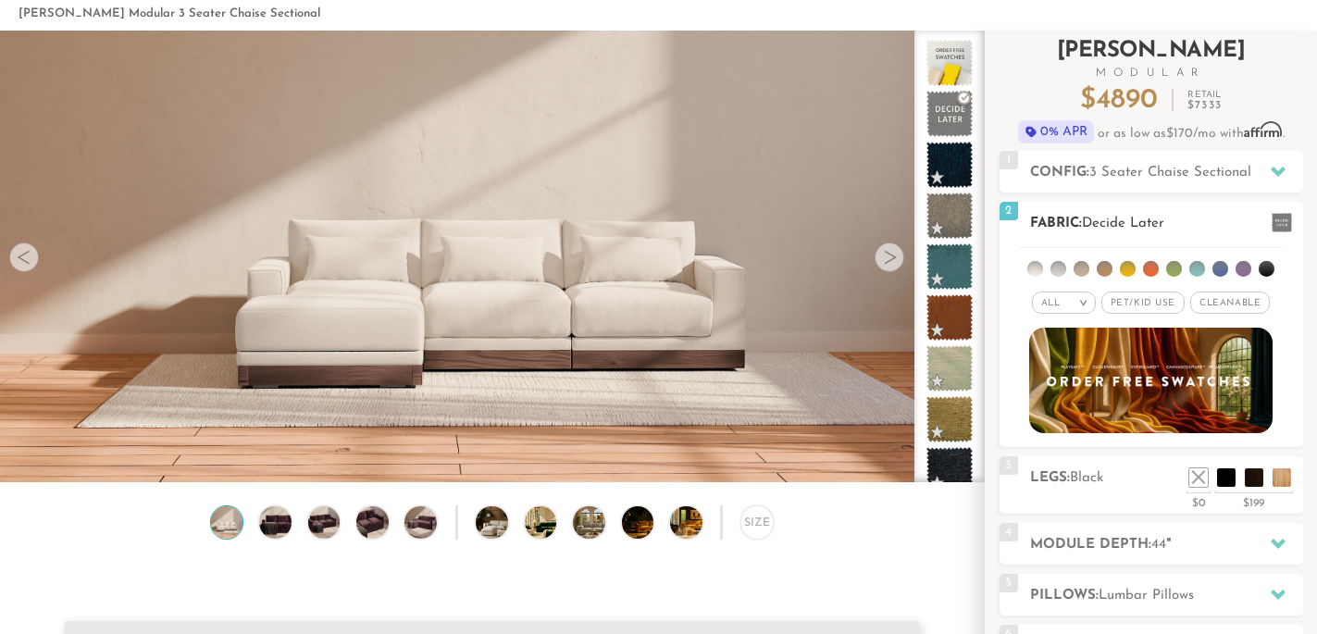
click at [1265, 268] on li at bounding box center [1267, 269] width 16 height 16
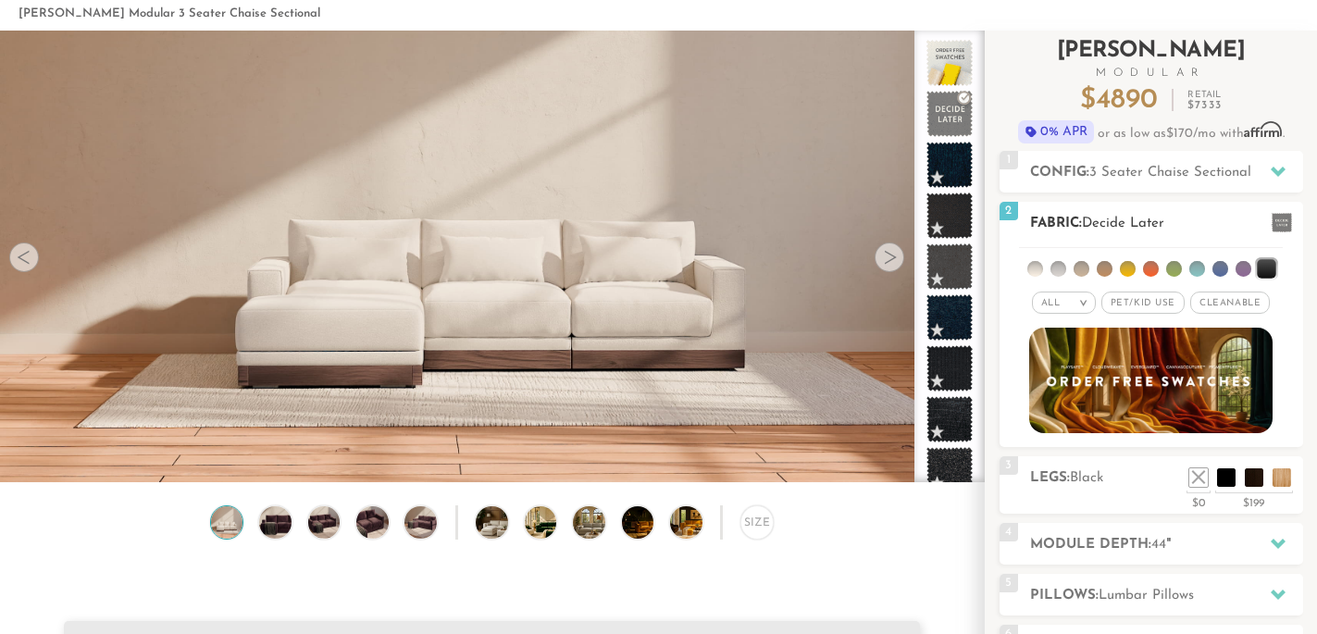
click at [1237, 266] on li at bounding box center [1244, 269] width 16 height 16
click at [1216, 267] on li at bounding box center [1221, 269] width 16 height 16
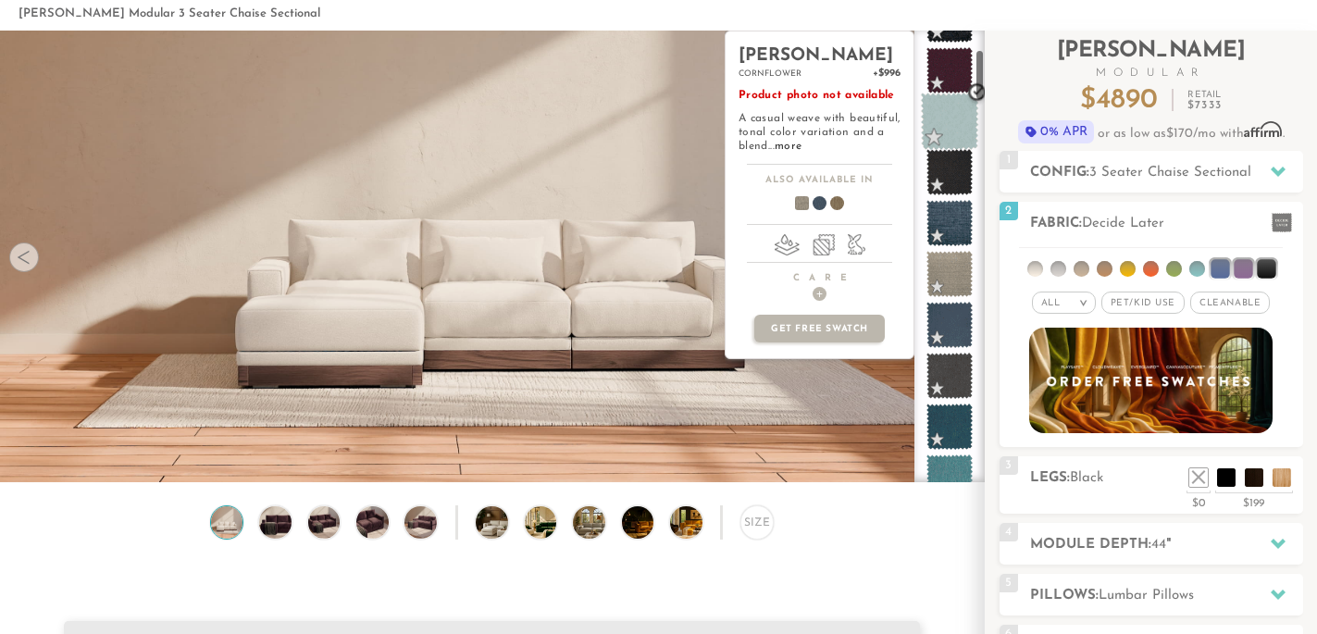
scroll to position [254, 0]
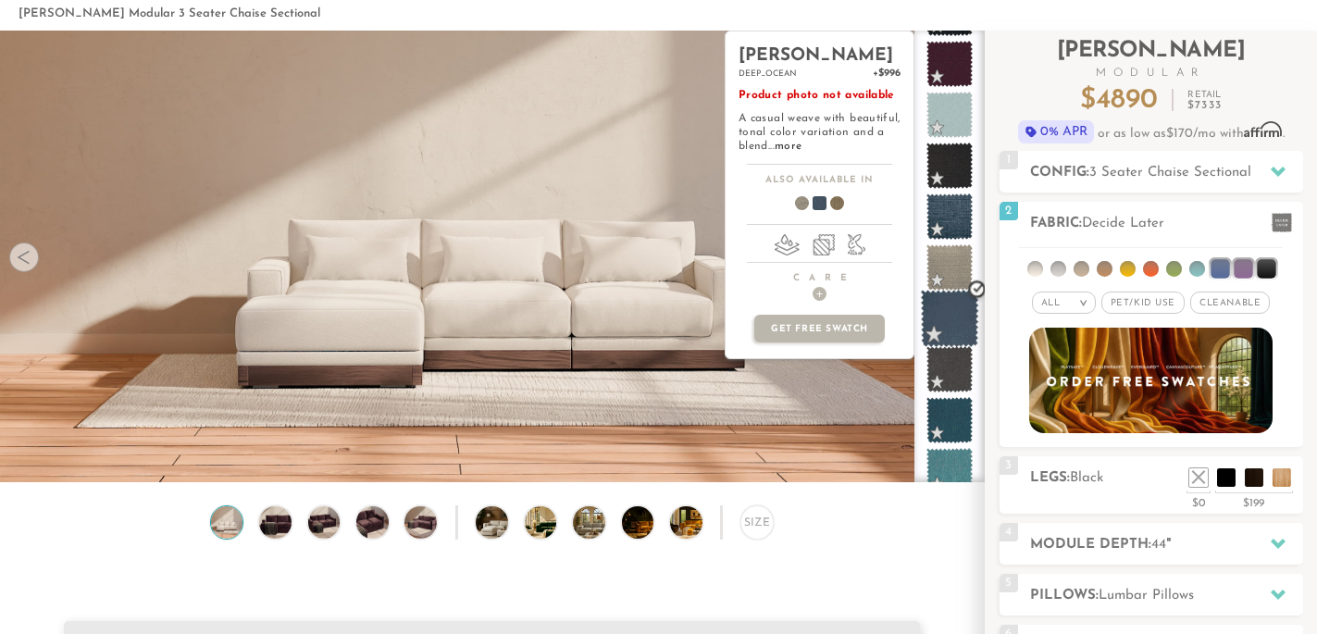
click at [958, 318] on span at bounding box center [950, 319] width 58 height 58
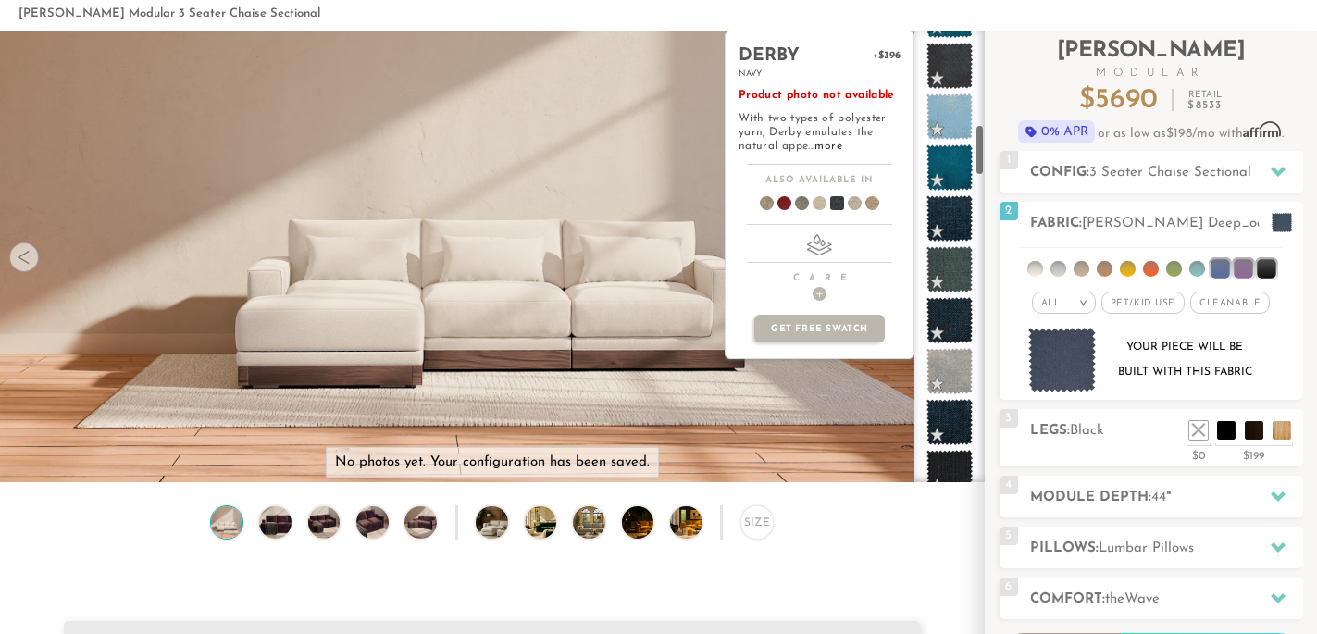
scroll to position [865, 0]
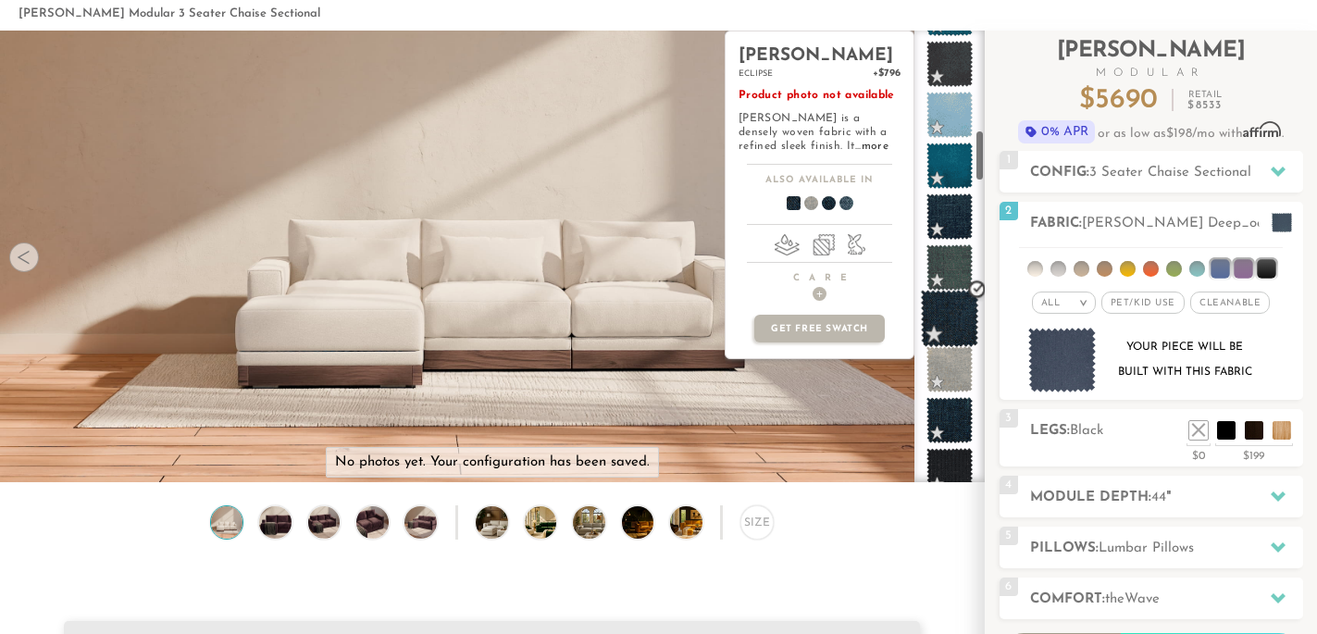
click at [948, 313] on span at bounding box center [950, 319] width 58 height 58
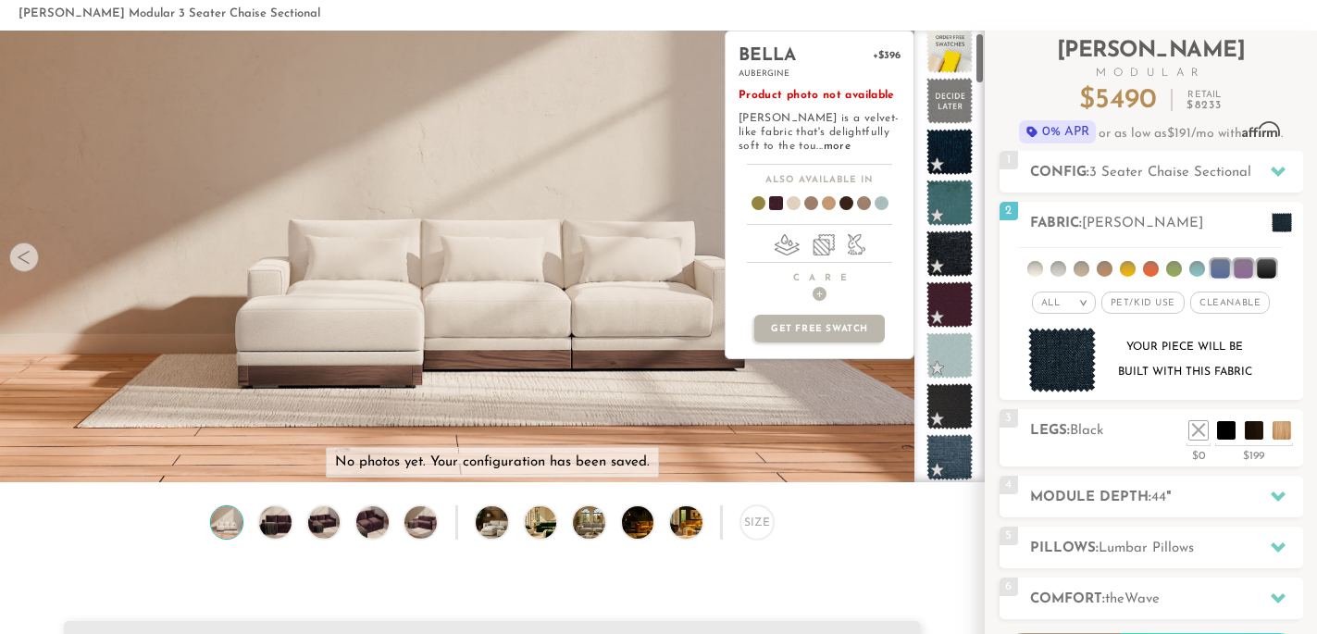
scroll to position [0, 0]
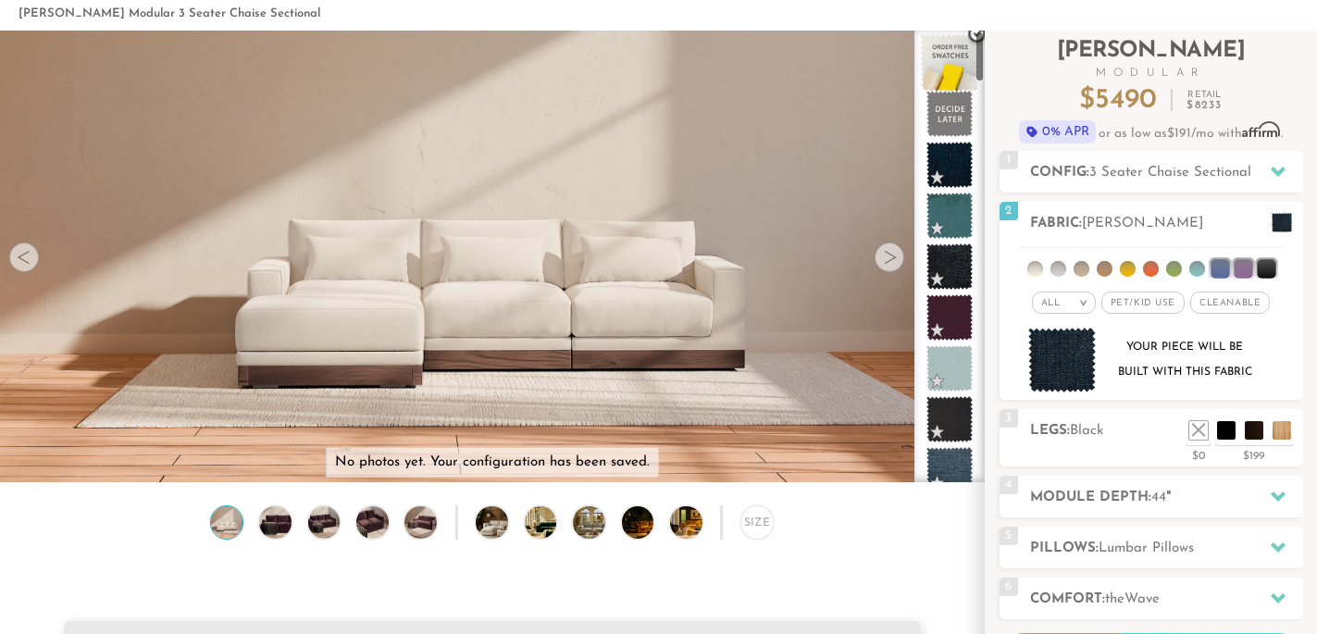
click at [954, 69] on span at bounding box center [950, 63] width 58 height 58
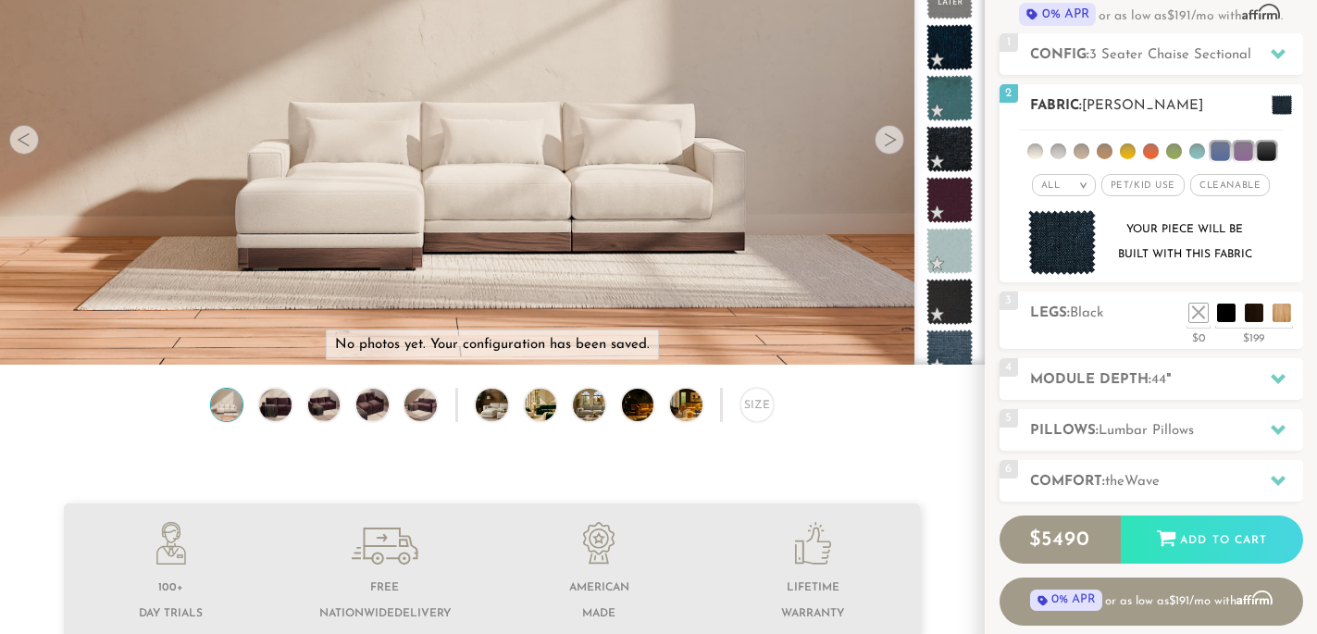
scroll to position [206, 0]
